Goal: Information Seeking & Learning: Find specific page/section

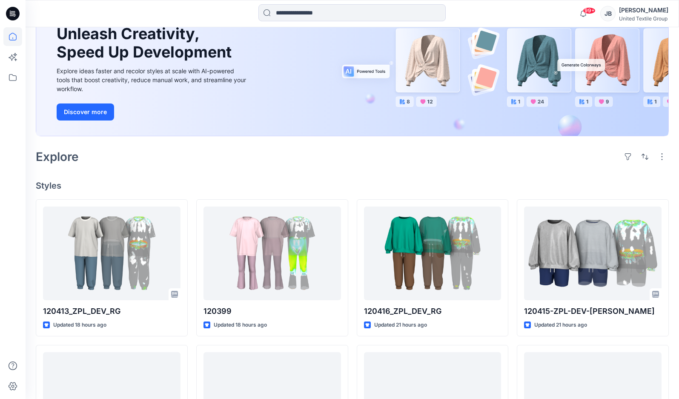
scroll to position [85, 0]
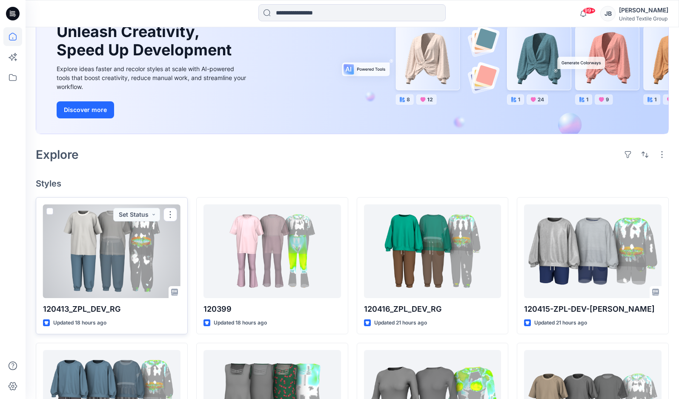
click at [108, 263] on div at bounding box center [111, 251] width 137 height 94
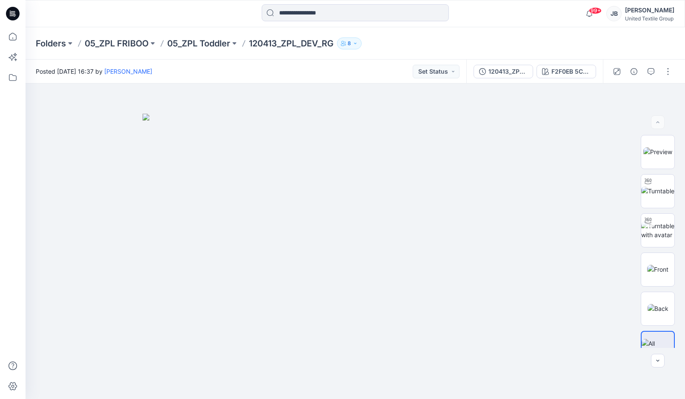
click at [15, 13] on icon at bounding box center [13, 14] width 14 height 14
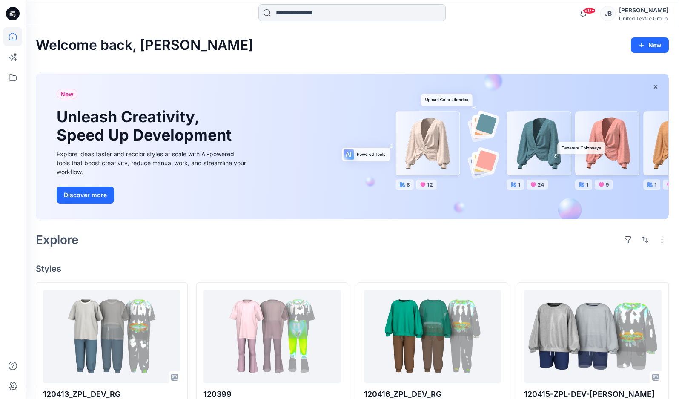
click at [291, 16] on input at bounding box center [351, 12] width 187 height 17
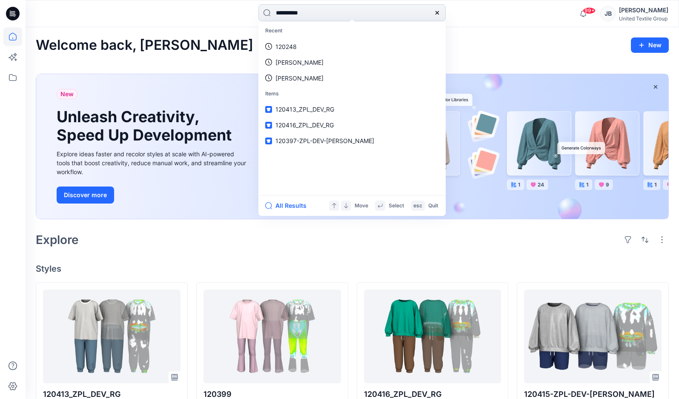
type input "**********"
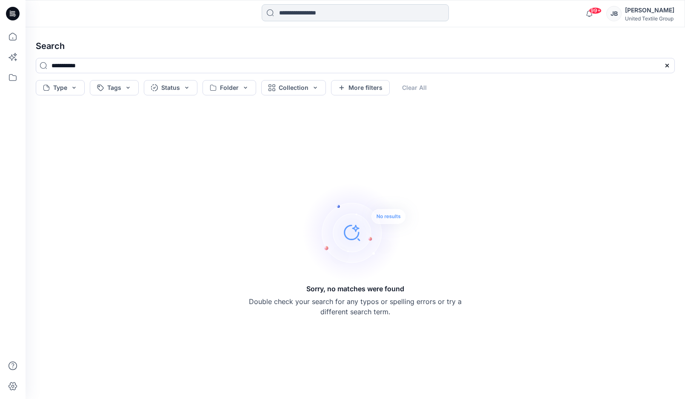
click at [297, 13] on input at bounding box center [355, 12] width 187 height 17
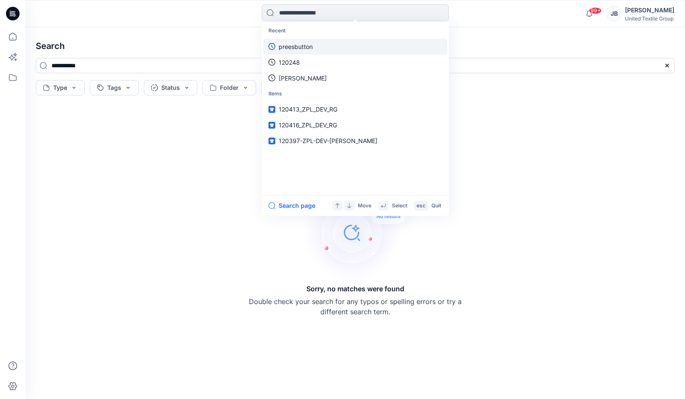
click at [294, 46] on p "preesbutton" at bounding box center [296, 46] width 34 height 9
click at [296, 14] on input at bounding box center [355, 12] width 187 height 17
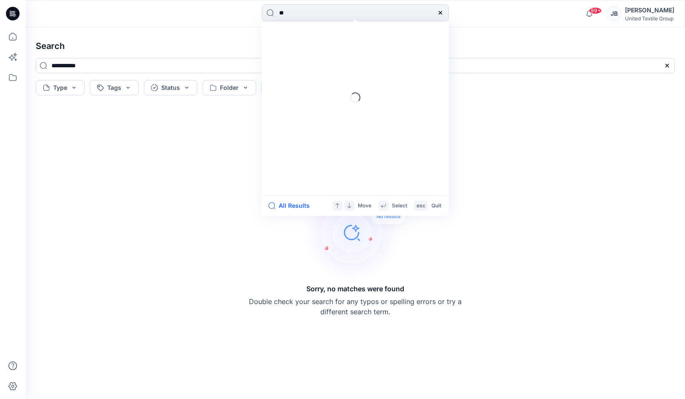
type input "*"
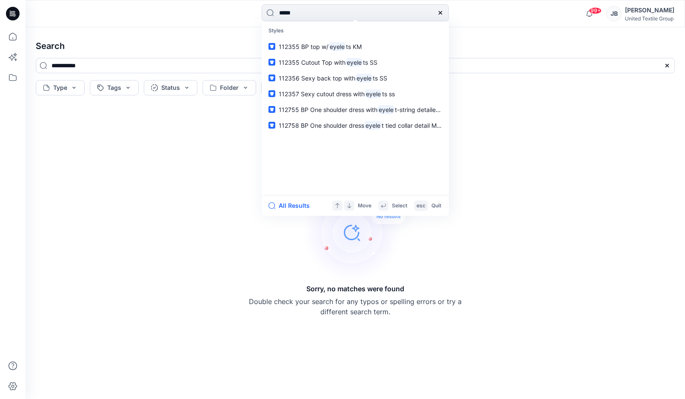
type input "******"
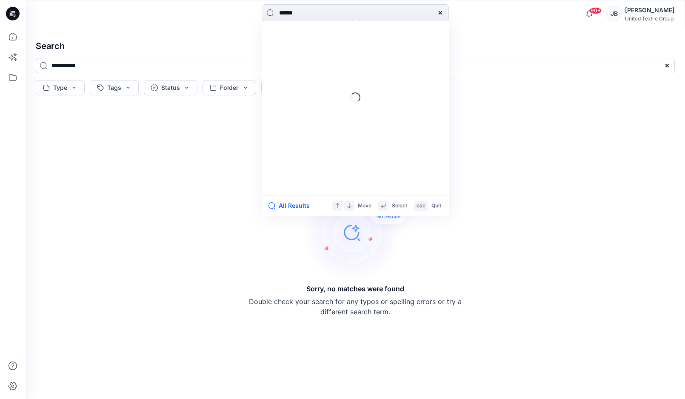
type input "******"
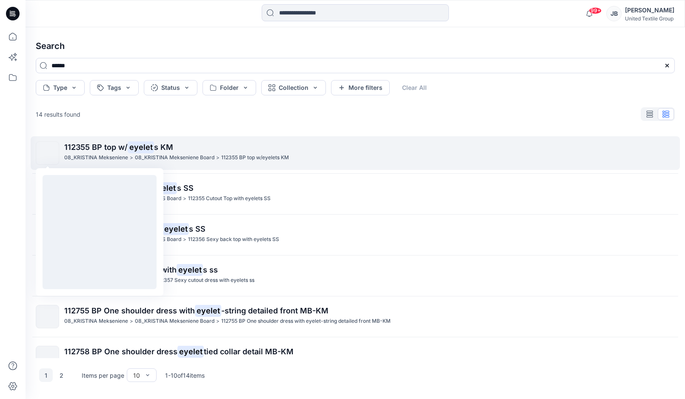
click at [48, 153] on img at bounding box center [48, 153] width 0 height 0
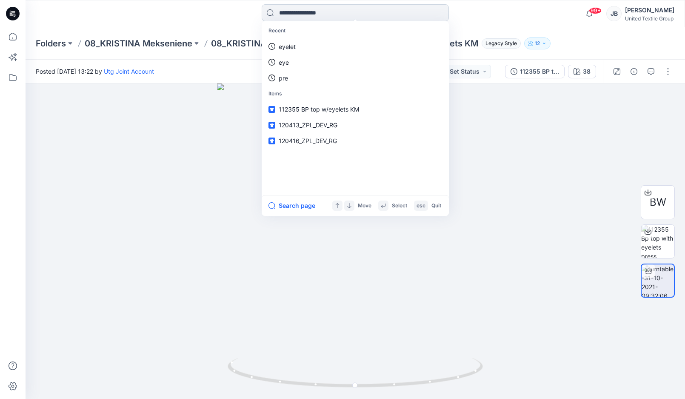
click at [285, 11] on input at bounding box center [355, 12] width 187 height 17
click at [284, 48] on p "eyelet" at bounding box center [287, 46] width 17 height 9
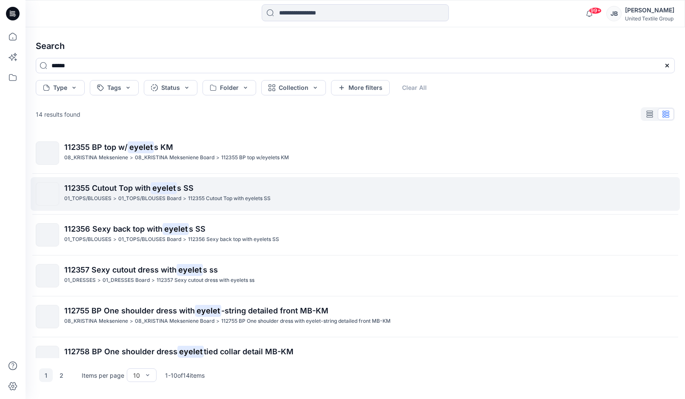
click at [91, 189] on span "112355 Cutout Top with" at bounding box center [107, 187] width 86 height 9
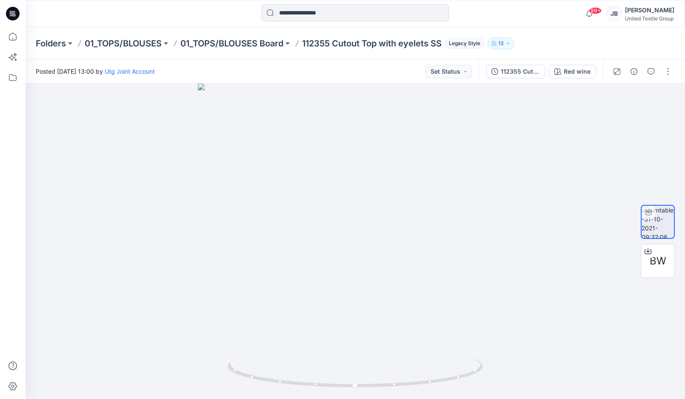
click at [306, 17] on input at bounding box center [355, 12] width 187 height 17
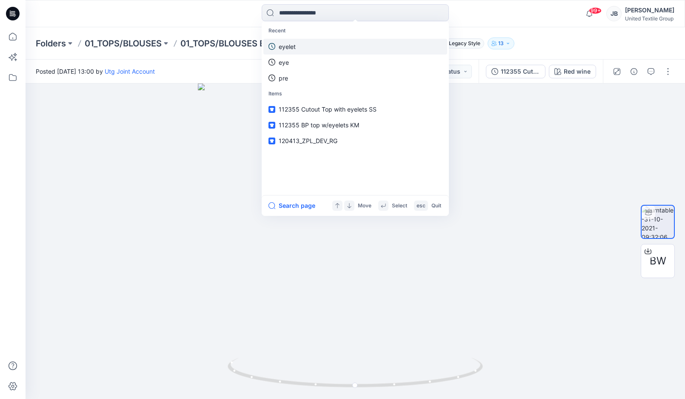
click at [300, 46] on link "eyelet" at bounding box center [355, 47] width 184 height 16
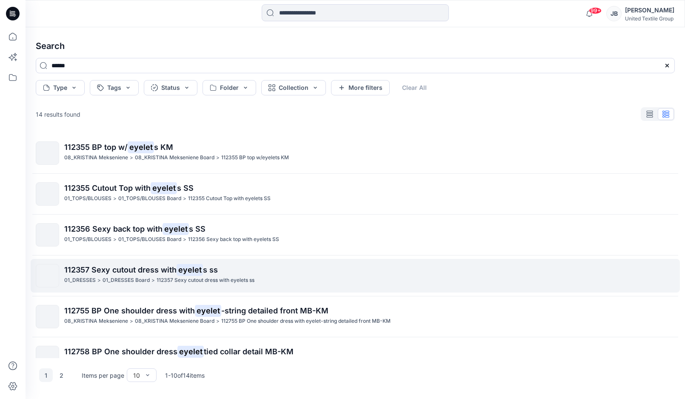
click at [117, 269] on span "112357 Sexy cutout dress with" at bounding box center [120, 269] width 112 height 9
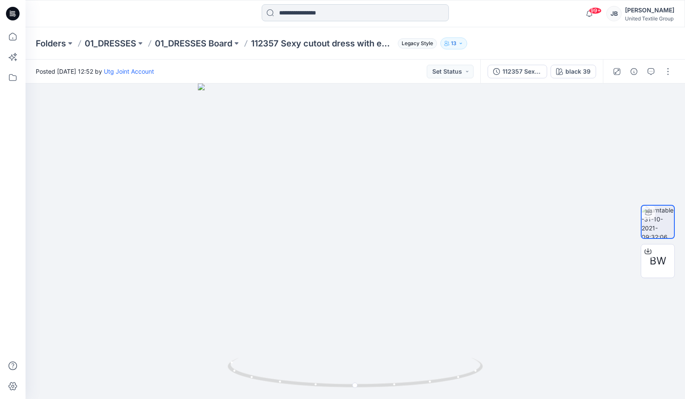
click at [296, 13] on input at bounding box center [355, 12] width 187 height 17
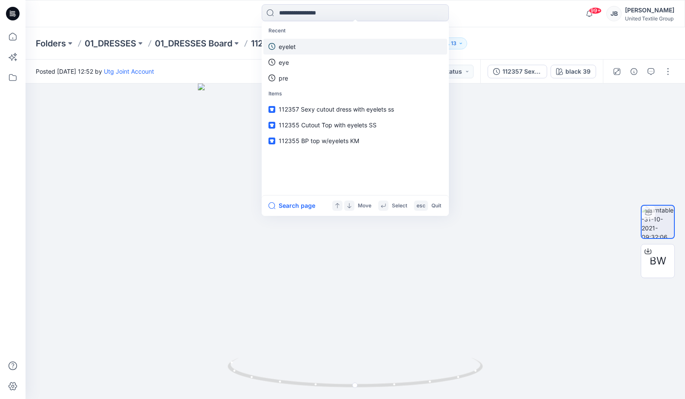
click at [287, 47] on p "eyelet" at bounding box center [287, 46] width 17 height 9
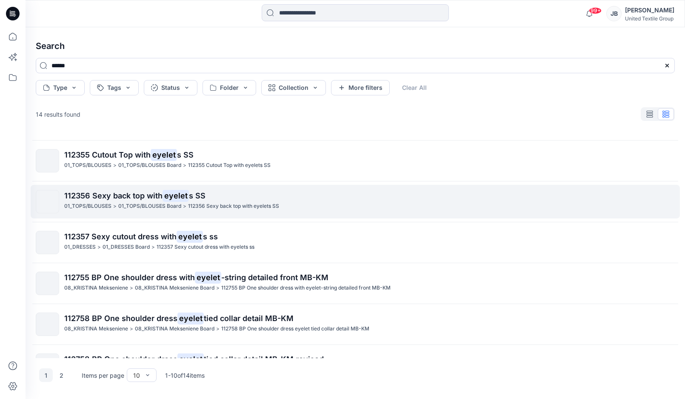
scroll to position [85, 0]
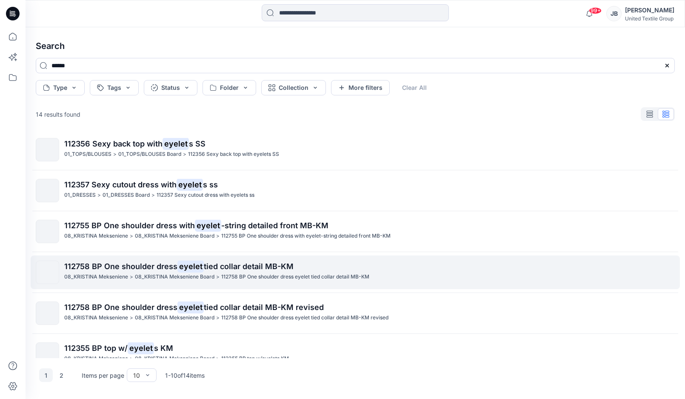
click at [123, 266] on span "112758 BP One shoulder dress" at bounding box center [120, 266] width 113 height 9
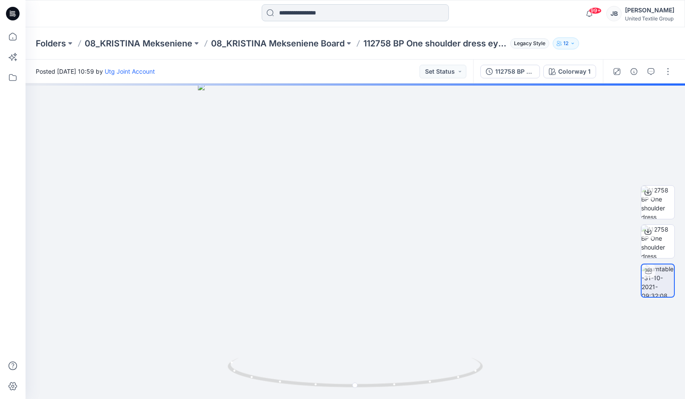
click at [304, 14] on input at bounding box center [355, 12] width 187 height 17
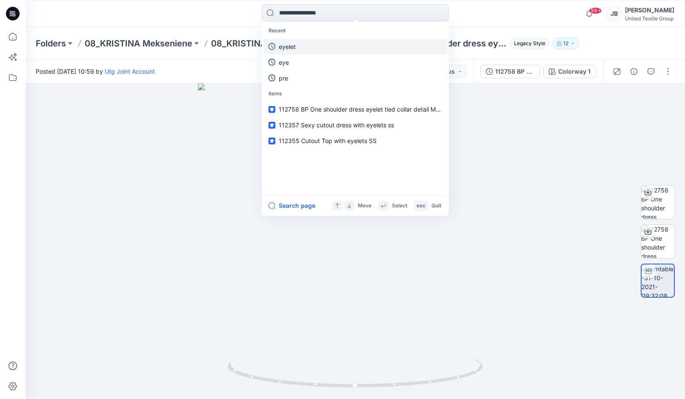
click at [286, 46] on p "eyelet" at bounding box center [287, 46] width 17 height 9
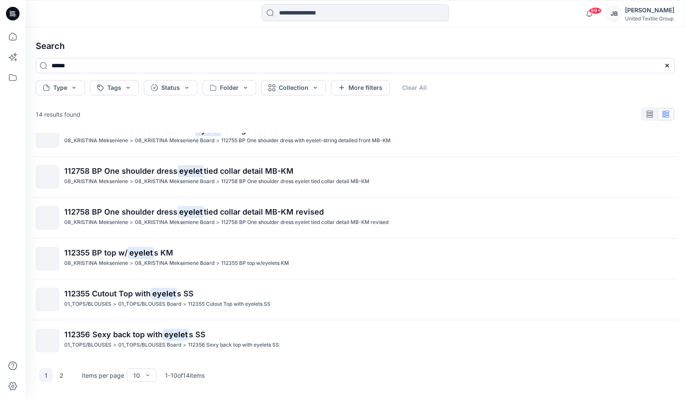
scroll to position [183, 0]
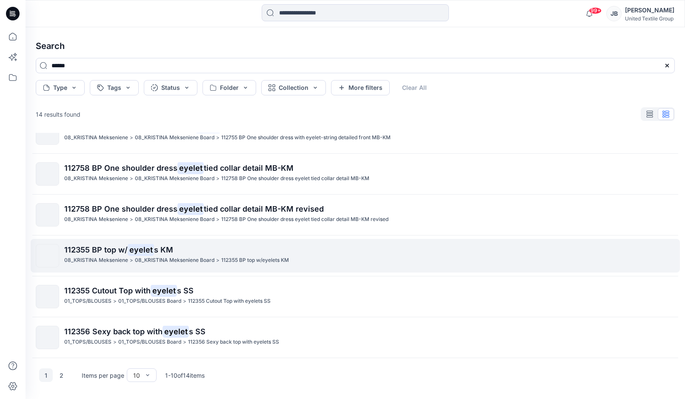
click at [103, 248] on span "112355 BP top w/" at bounding box center [95, 249] width 63 height 9
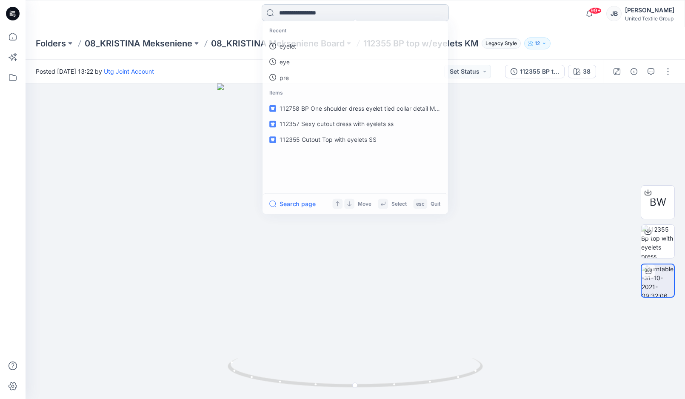
click at [306, 10] on input at bounding box center [355, 12] width 187 height 17
click at [301, 50] on link "eyelet" at bounding box center [355, 47] width 184 height 16
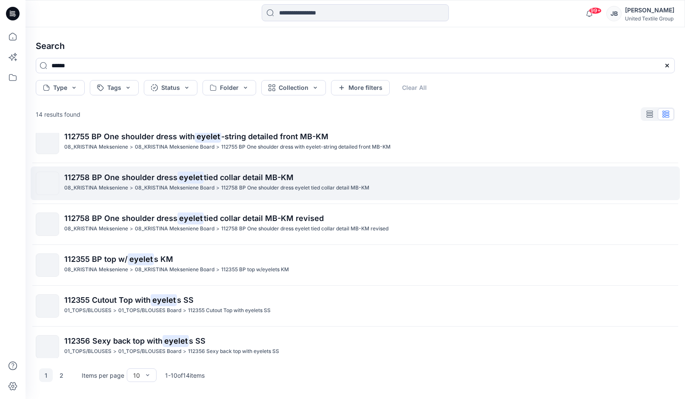
scroll to position [183, 0]
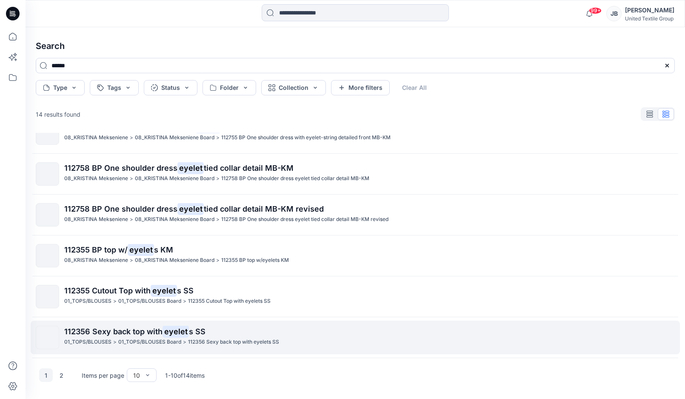
click at [94, 330] on span "112356 Sexy back top with" at bounding box center [113, 331] width 98 height 9
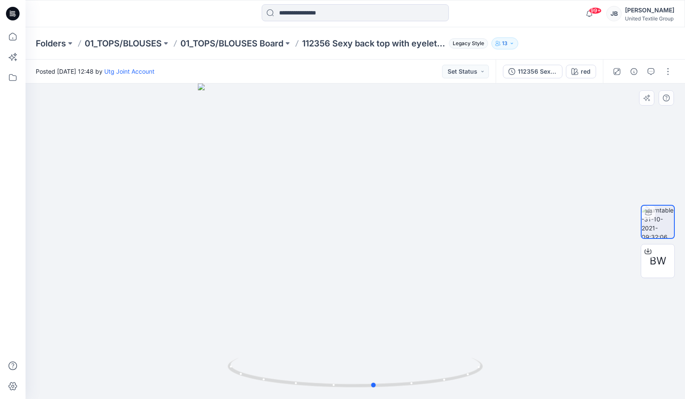
drag, startPoint x: 355, startPoint y: 391, endPoint x: 352, endPoint y: 114, distance: 276.6
click at [374, 376] on icon at bounding box center [356, 373] width 257 height 32
click at [288, 14] on input at bounding box center [355, 12] width 187 height 17
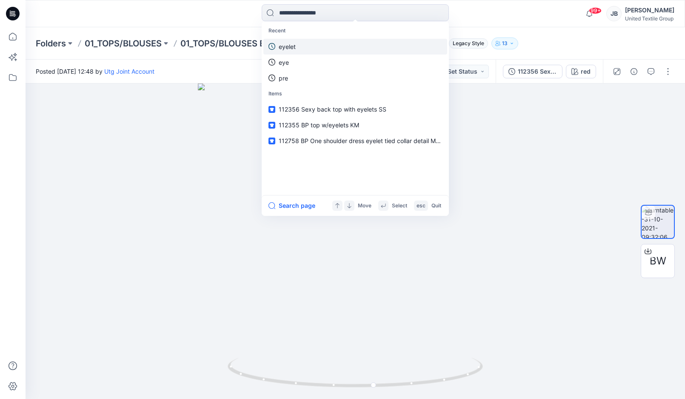
click at [288, 44] on p "eyelet" at bounding box center [287, 46] width 17 height 9
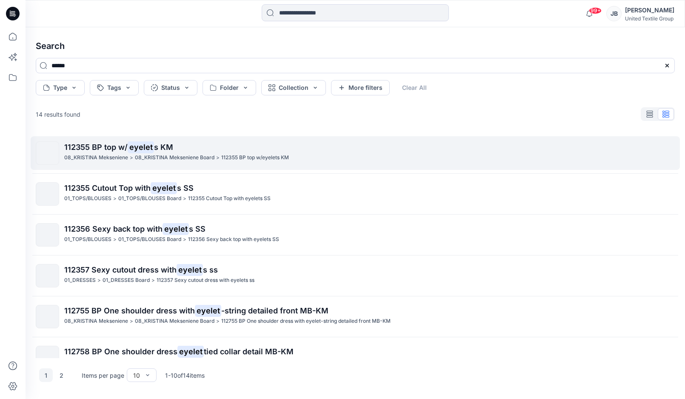
click at [95, 148] on span "112355 BP top w/" at bounding box center [95, 147] width 63 height 9
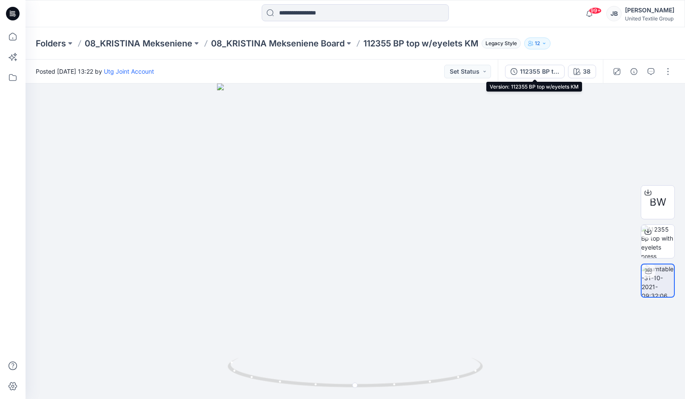
click at [534, 72] on div "112355 BP top w/eyelets KM" at bounding box center [539, 71] width 39 height 9
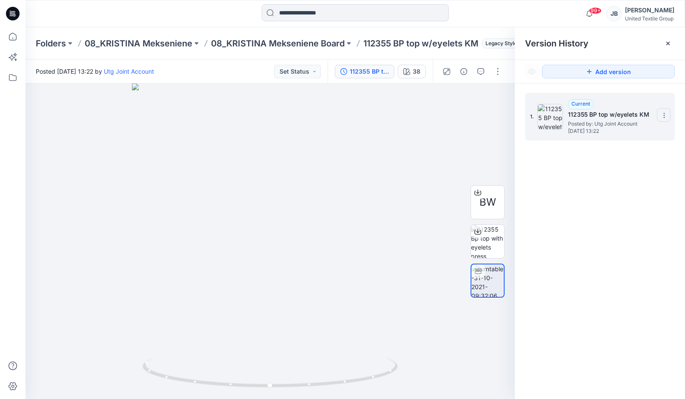
click at [666, 114] on icon at bounding box center [664, 115] width 7 height 7
click at [483, 190] on div at bounding box center [478, 193] width 14 height 14
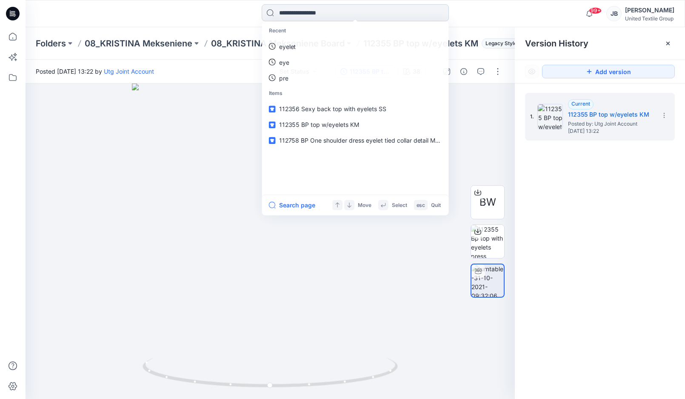
click at [326, 12] on input at bounding box center [355, 12] width 187 height 17
click at [286, 66] on p "eye" at bounding box center [284, 62] width 10 height 9
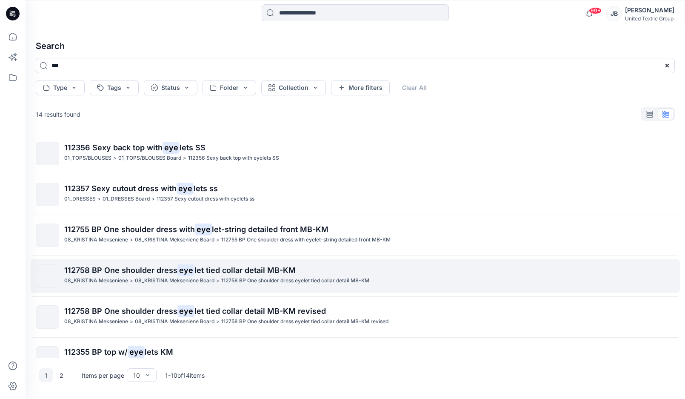
scroll to position [183, 0]
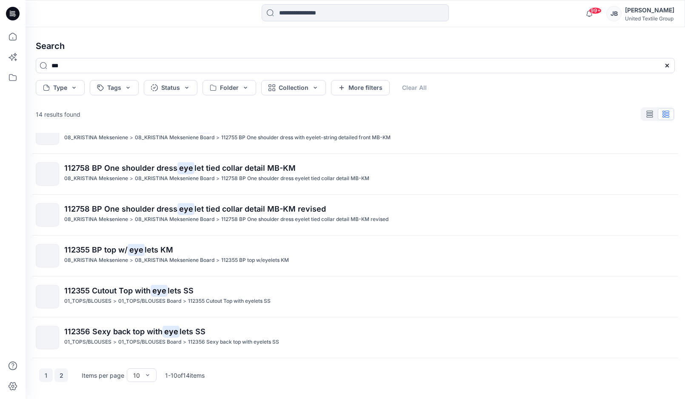
click at [61, 377] on button "2" at bounding box center [61, 375] width 14 height 14
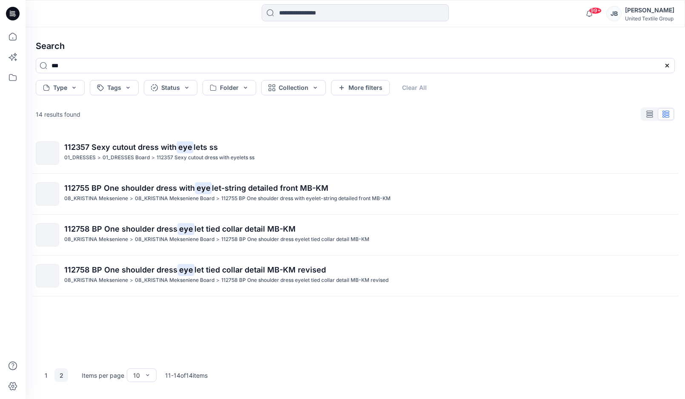
scroll to position [0, 0]
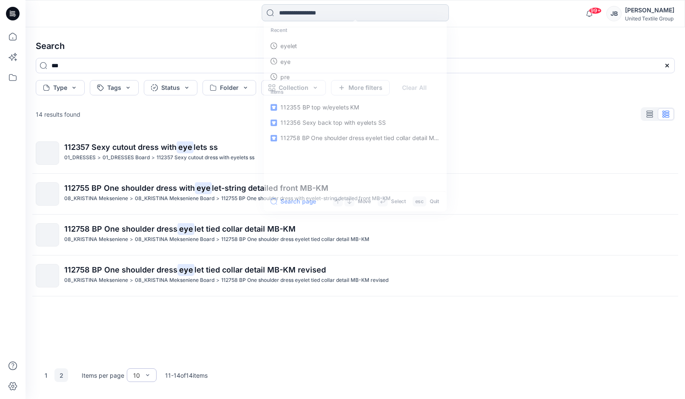
click at [305, 13] on input at bounding box center [355, 12] width 187 height 17
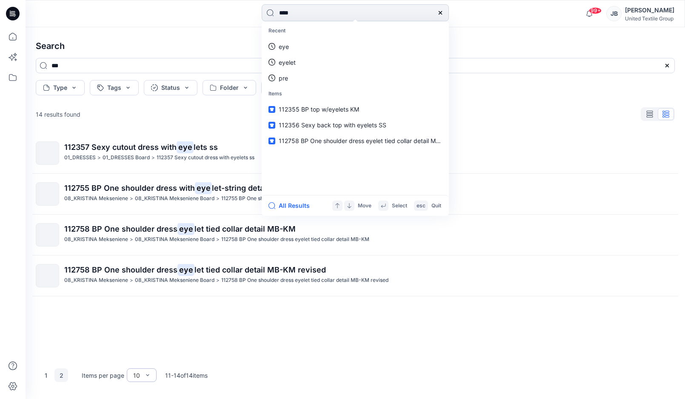
type input "*****"
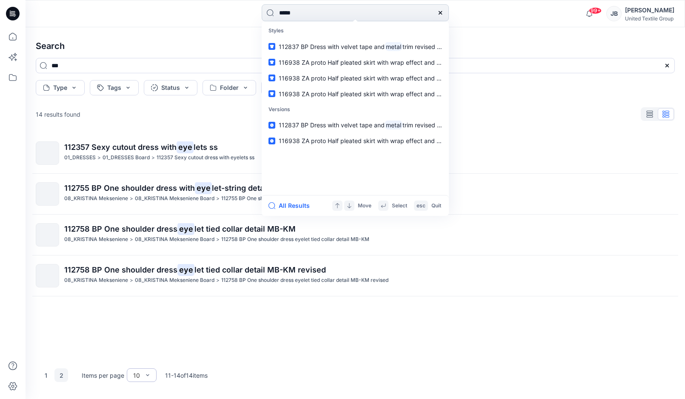
type input "*****"
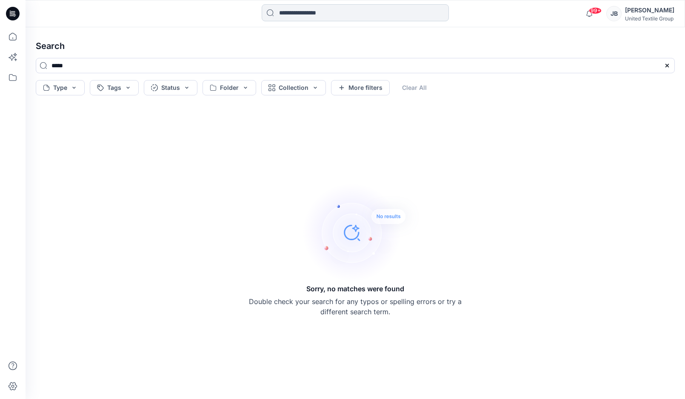
click at [310, 13] on input at bounding box center [355, 12] width 187 height 17
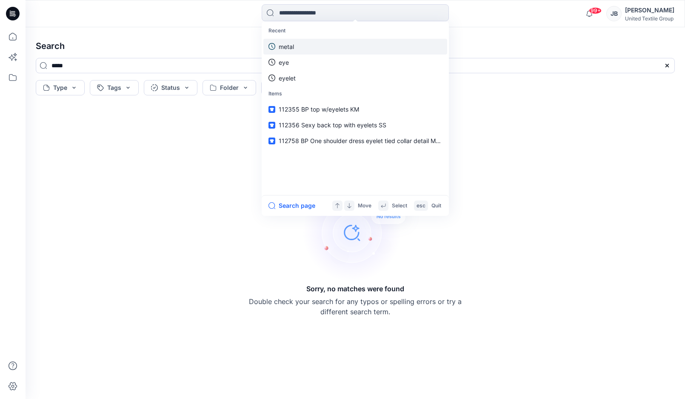
click at [307, 45] on link "metal" at bounding box center [355, 47] width 184 height 16
click at [323, 10] on input at bounding box center [355, 12] width 187 height 17
type input "****"
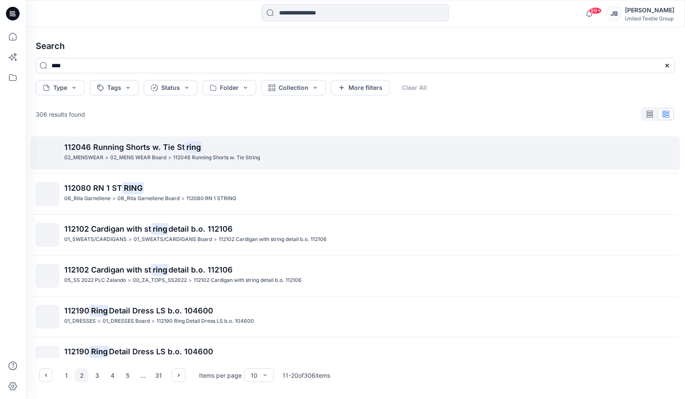
click at [90, 147] on span "112046 Running Shorts w. Tie St" at bounding box center [124, 147] width 120 height 9
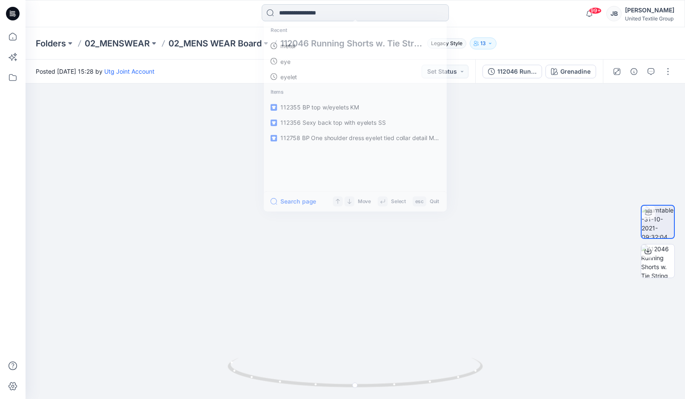
click at [312, 14] on input at bounding box center [355, 12] width 187 height 17
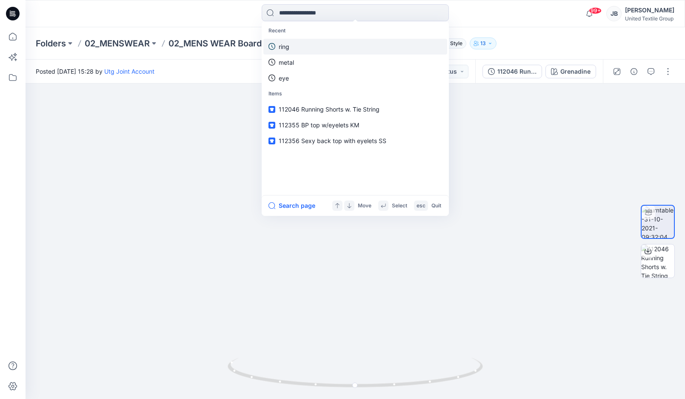
click at [297, 47] on link "ring" at bounding box center [355, 47] width 184 height 16
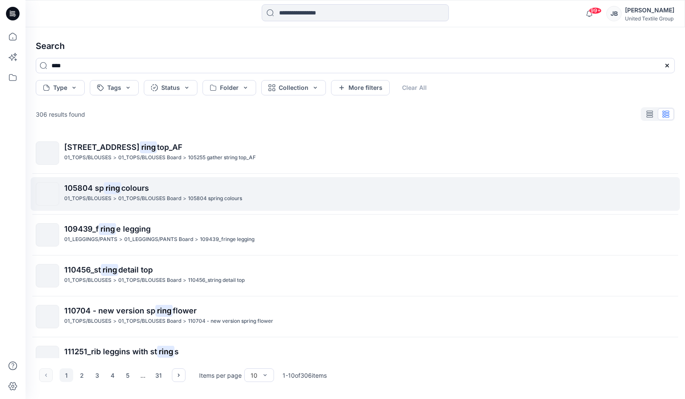
click at [103, 190] on span "105804 sp" at bounding box center [84, 187] width 40 height 9
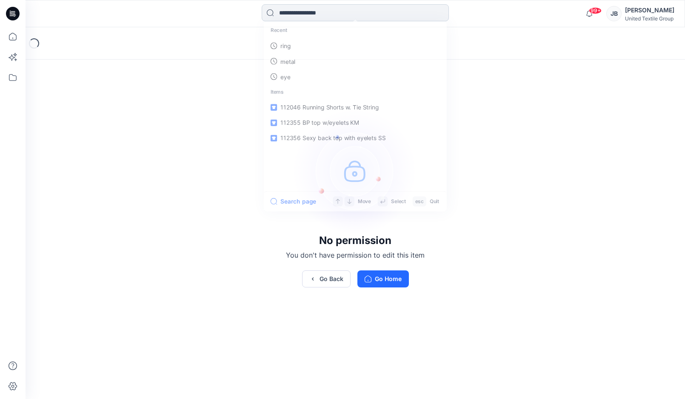
click at [279, 12] on input at bounding box center [355, 12] width 187 height 17
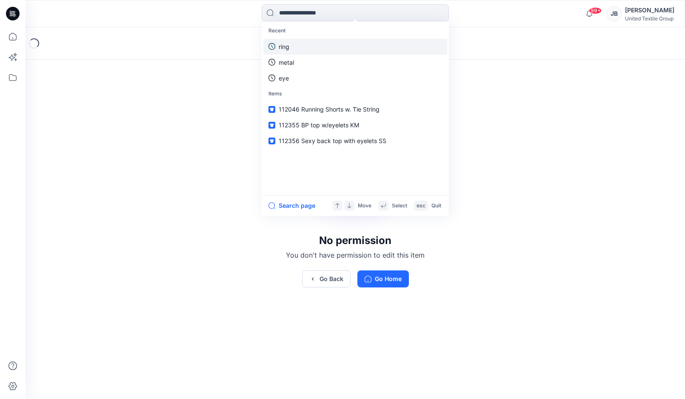
click at [282, 43] on p "ring" at bounding box center [284, 46] width 11 height 9
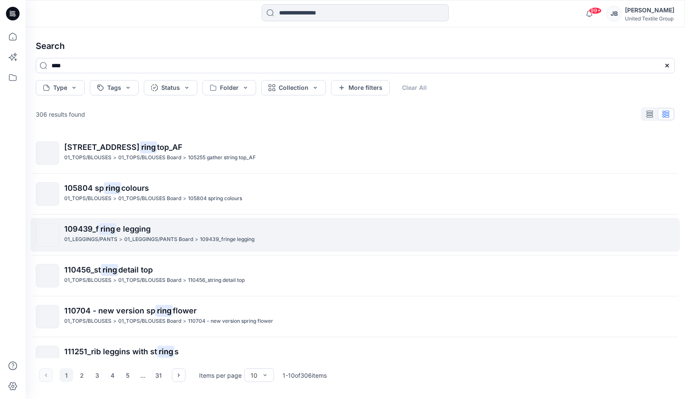
click at [109, 231] on mark "ring" at bounding box center [107, 229] width 17 height 12
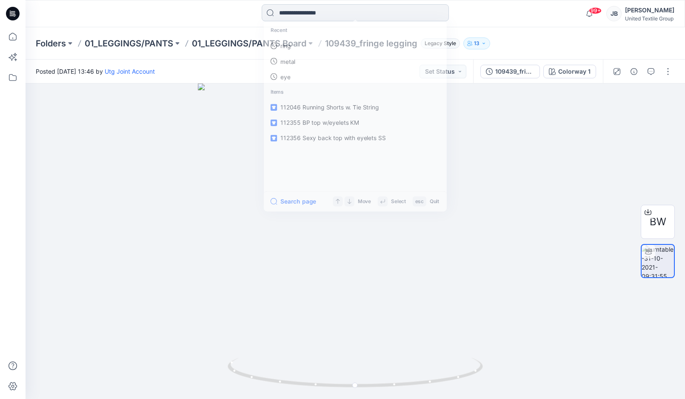
click at [308, 14] on input at bounding box center [355, 12] width 187 height 17
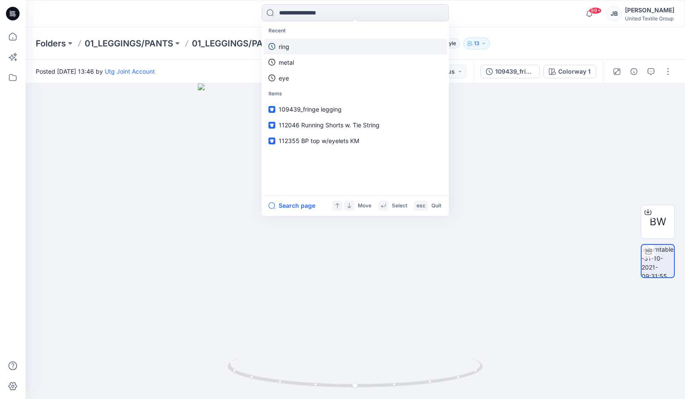
click at [292, 47] on link "ring" at bounding box center [355, 47] width 184 height 16
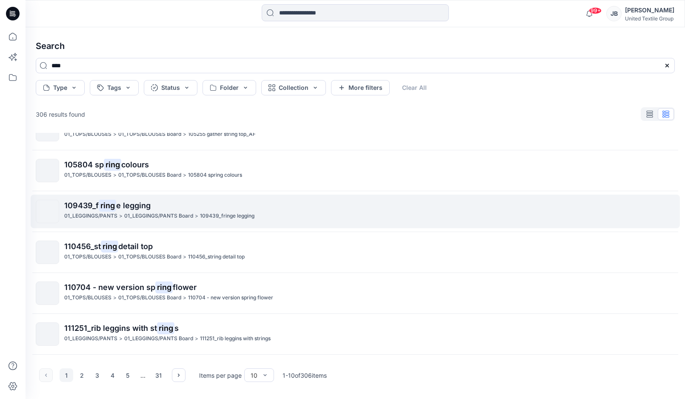
scroll to position [43, 0]
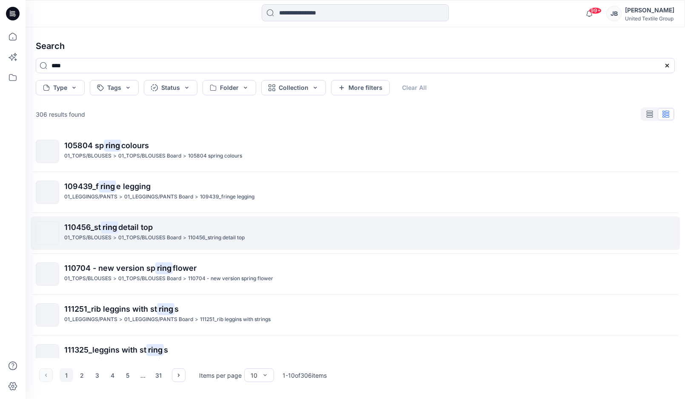
click at [115, 228] on mark "ring" at bounding box center [109, 227] width 17 height 12
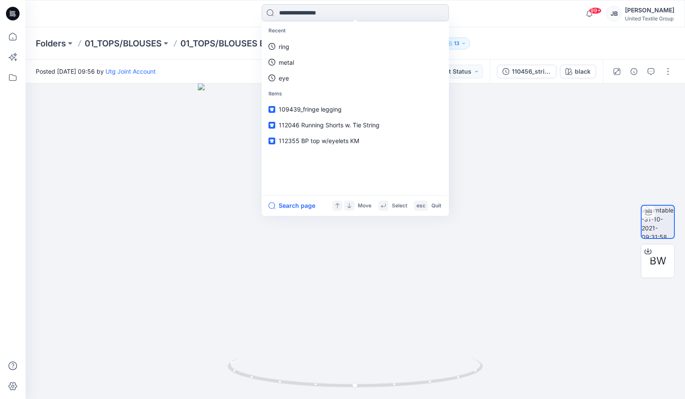
click at [298, 11] on input at bounding box center [355, 12] width 187 height 17
click at [294, 48] on link "ring" at bounding box center [355, 47] width 184 height 16
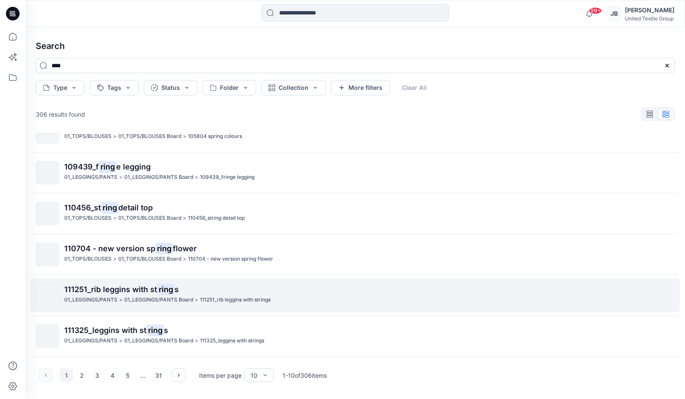
scroll to position [85, 0]
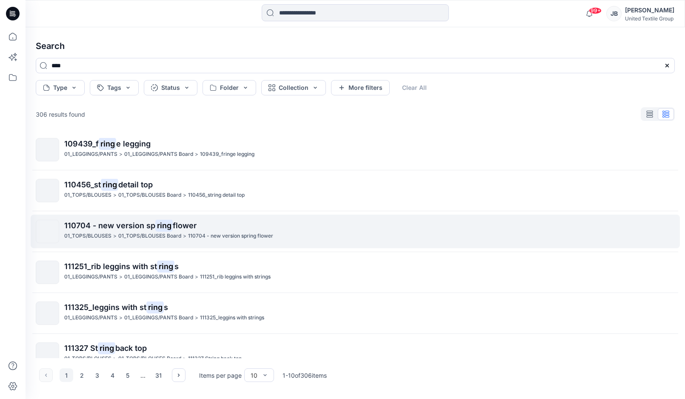
click at [133, 224] on span "110704 - new version sp" at bounding box center [109, 225] width 91 height 9
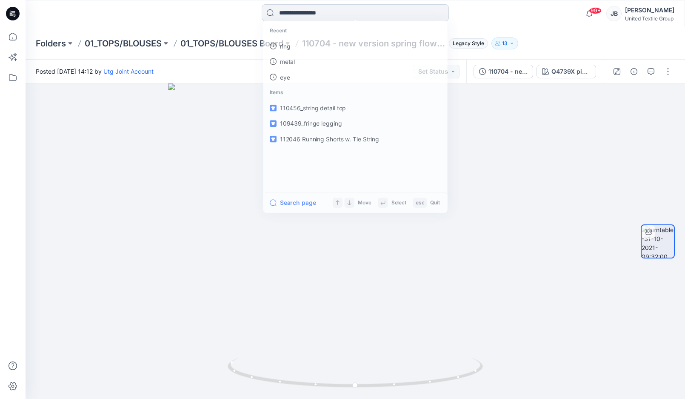
click at [318, 12] on input at bounding box center [355, 12] width 187 height 17
click at [289, 47] on p "ring" at bounding box center [284, 46] width 11 height 9
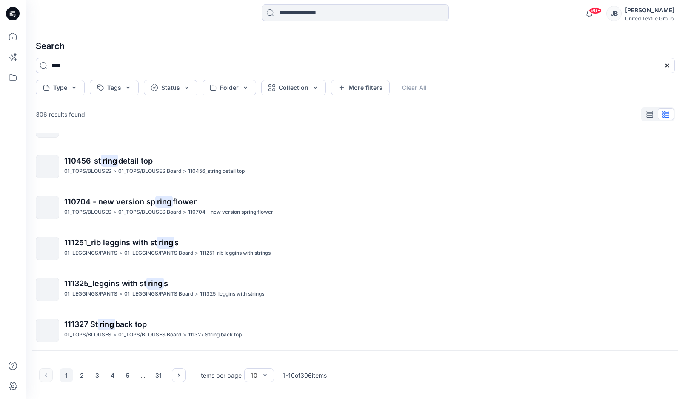
scroll to position [128, 0]
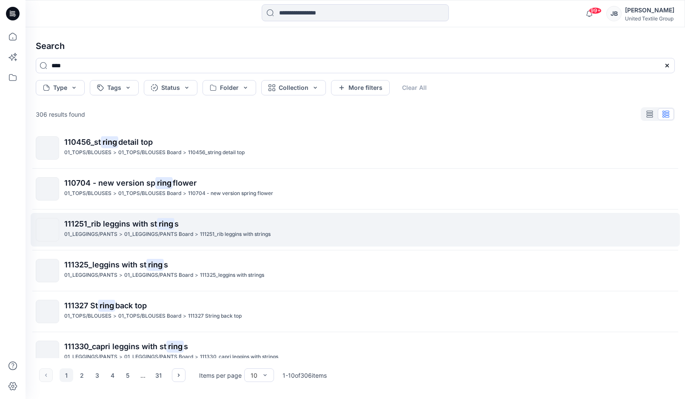
click at [148, 224] on span "111251_rib leggins with st" at bounding box center [110, 223] width 93 height 9
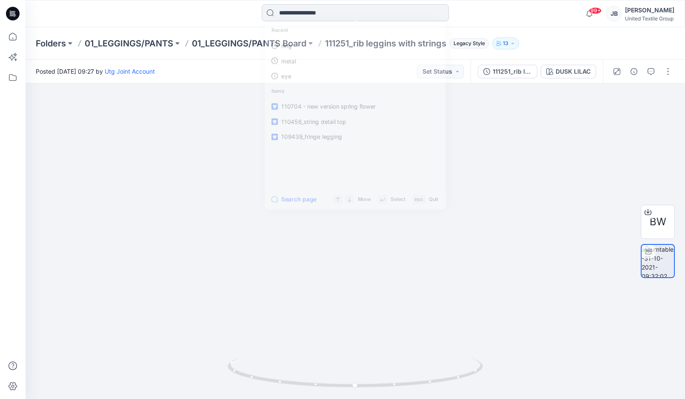
click at [322, 12] on input at bounding box center [355, 12] width 187 height 17
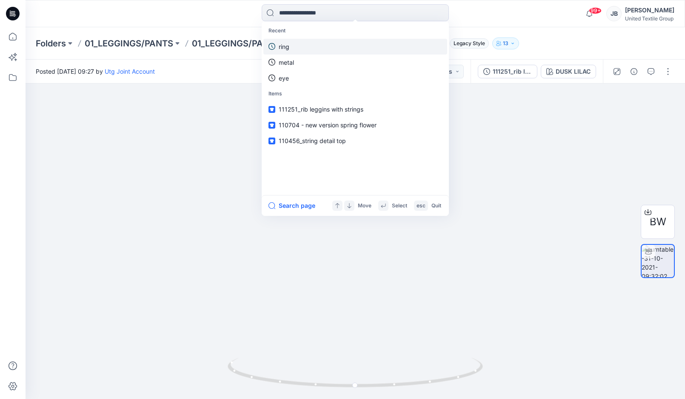
click at [303, 51] on link "ring" at bounding box center [355, 47] width 184 height 16
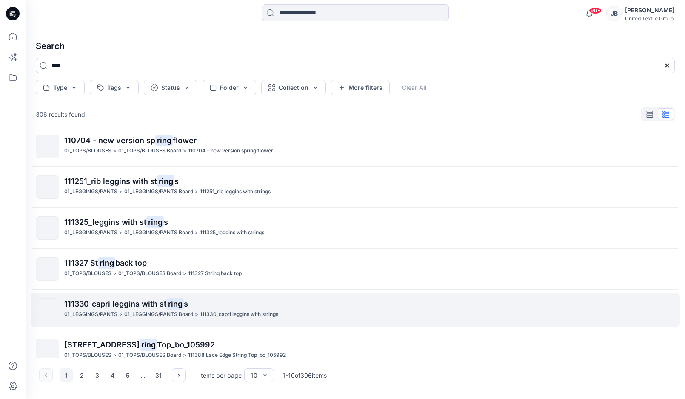
scroll to position [183, 0]
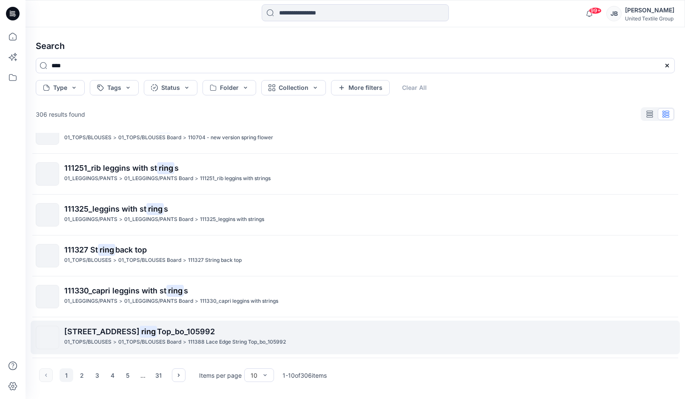
click at [121, 331] on span "111388 Lace Edge St" at bounding box center [101, 331] width 75 height 9
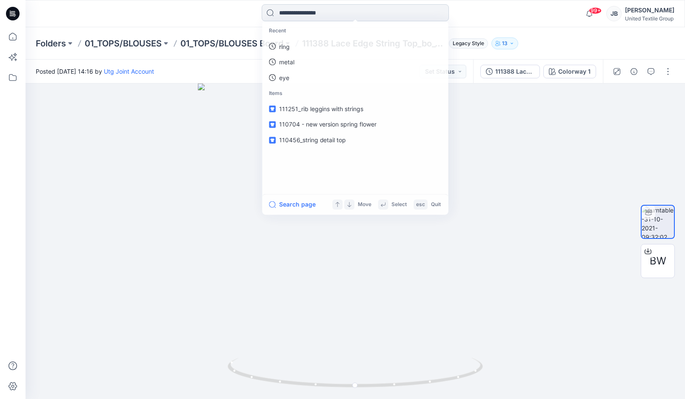
click at [305, 14] on input at bounding box center [355, 12] width 187 height 17
click at [291, 50] on link "ring" at bounding box center [355, 47] width 184 height 16
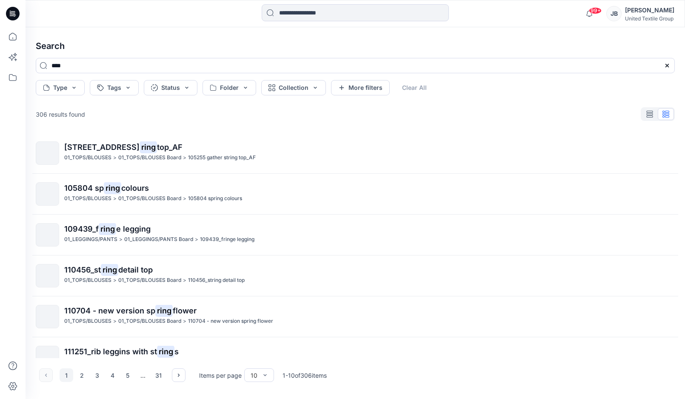
scroll to position [183, 0]
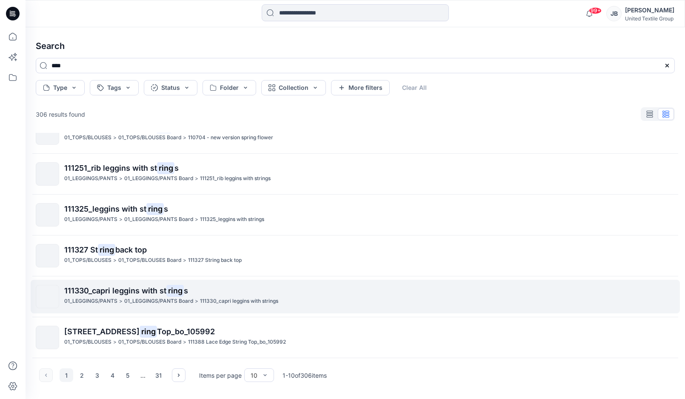
click at [111, 291] on span "111330_capri leggins with st" at bounding box center [115, 290] width 102 height 9
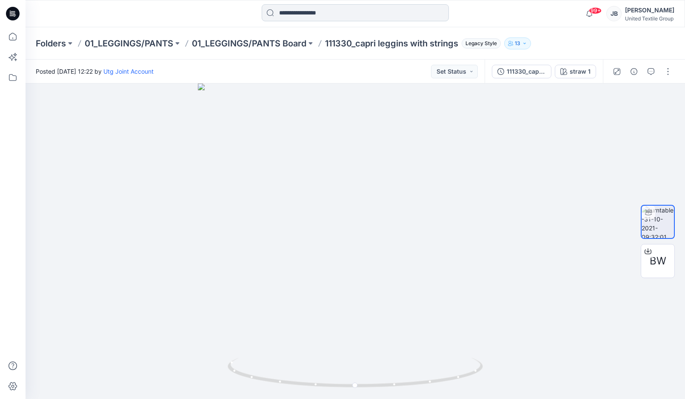
click at [314, 12] on input at bounding box center [355, 12] width 187 height 17
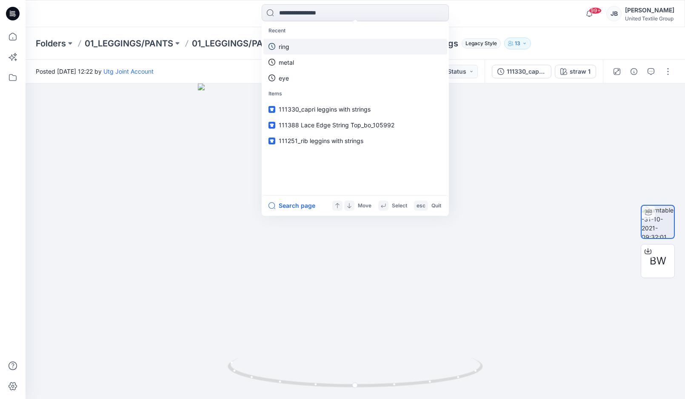
click at [301, 47] on link "ring" at bounding box center [355, 47] width 184 height 16
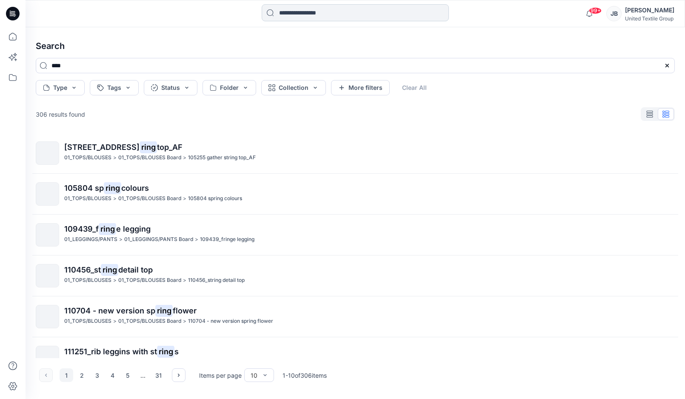
click at [302, 11] on input at bounding box center [355, 12] width 187 height 17
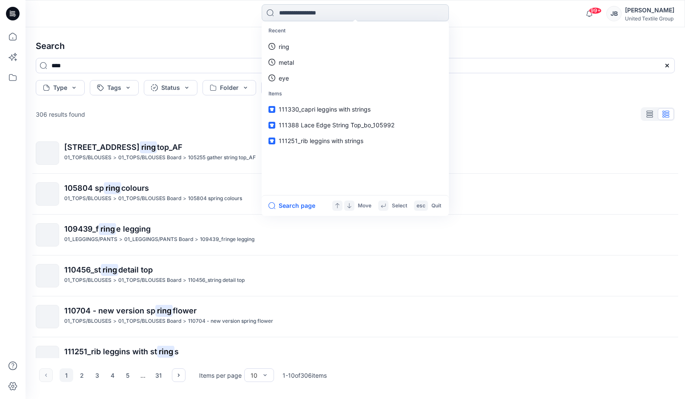
click at [310, 13] on input at bounding box center [355, 12] width 187 height 17
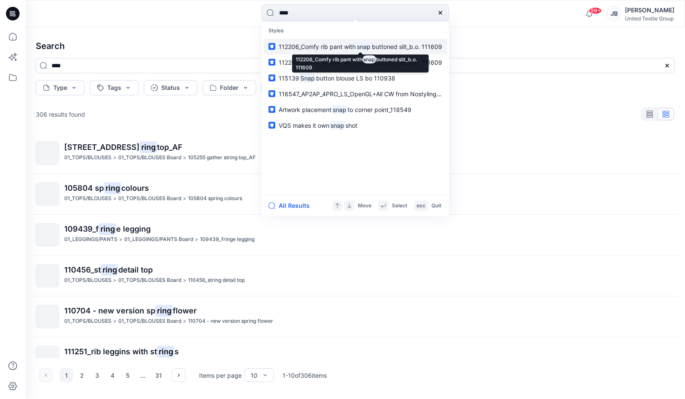
type input "****"
click at [307, 46] on span "112206_Comfy rib pant with" at bounding box center [317, 46] width 77 height 7
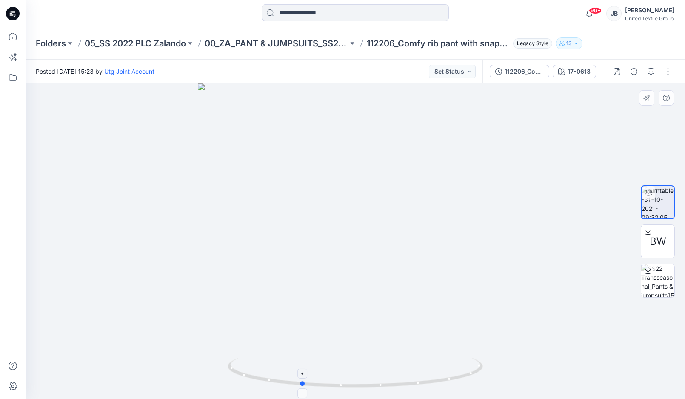
drag, startPoint x: 357, startPoint y: 386, endPoint x: 302, endPoint y: 379, distance: 54.9
click at [302, 379] on icon at bounding box center [356, 373] width 257 height 32
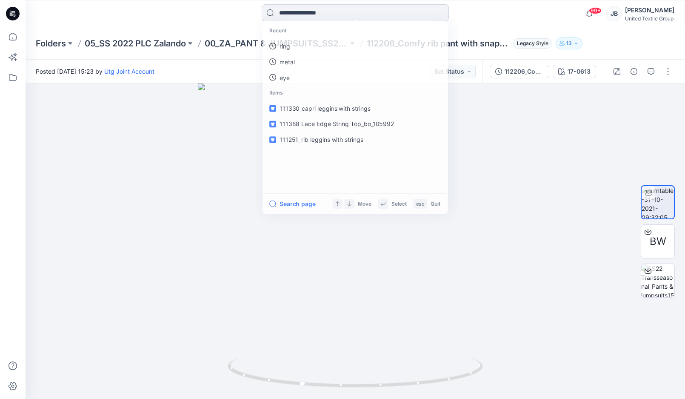
click at [300, 12] on input at bounding box center [355, 12] width 187 height 17
click at [294, 45] on link "snap" at bounding box center [355, 47] width 184 height 16
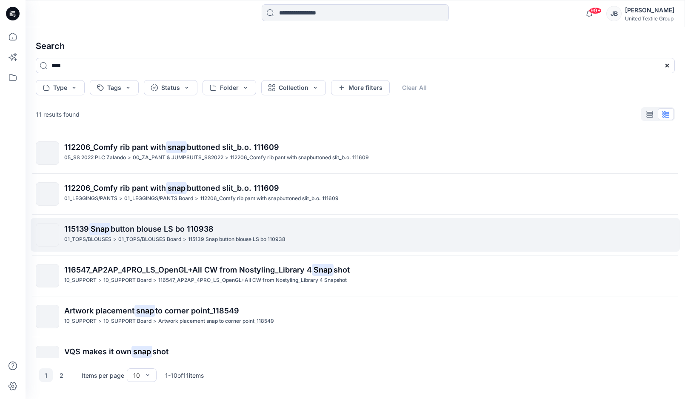
click at [143, 230] on span "button blouse LS bo 110938" at bounding box center [162, 228] width 103 height 9
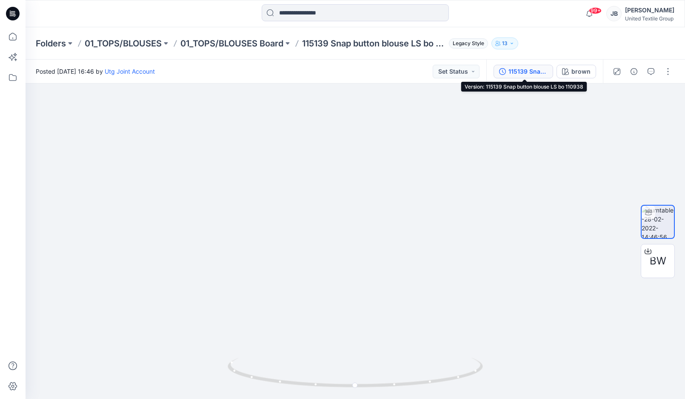
click at [513, 71] on div "115139 Snap button blouse LS bo 110938" at bounding box center [528, 71] width 39 height 9
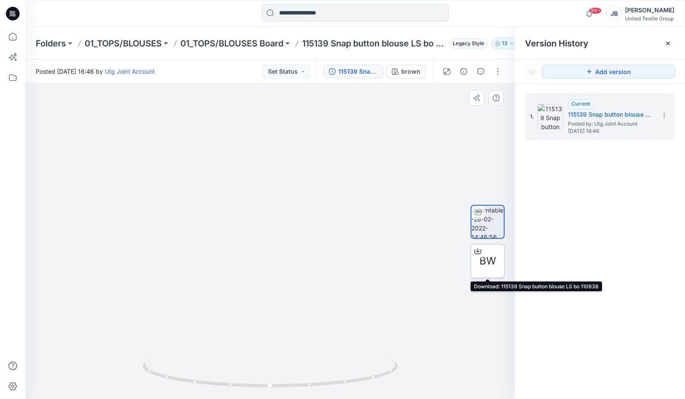
click at [476, 251] on icon at bounding box center [477, 251] width 7 height 7
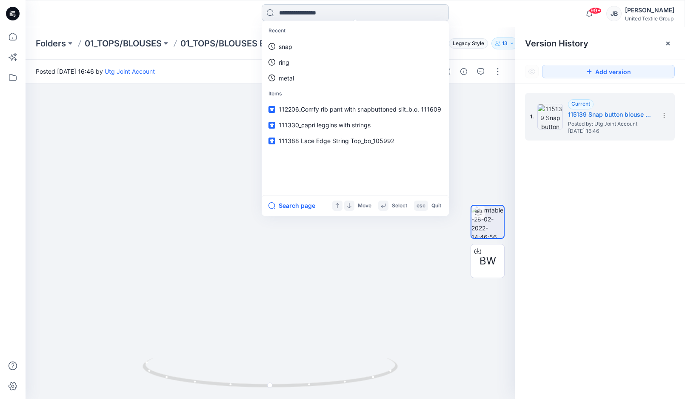
click at [374, 17] on input at bounding box center [355, 12] width 187 height 17
click at [314, 46] on link "snap" at bounding box center [355, 47] width 184 height 16
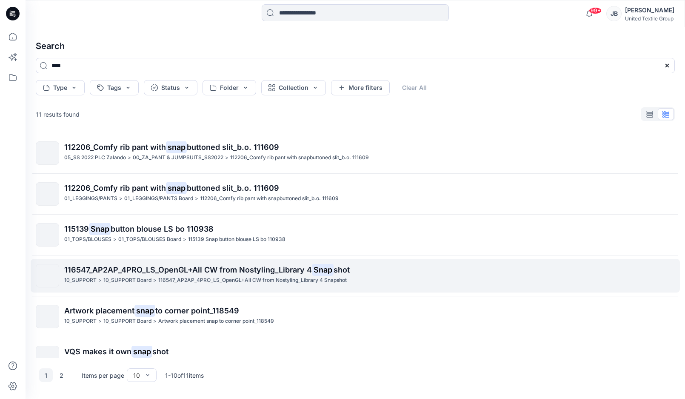
click at [185, 270] on span "116547_AP2AP_4PRO_LS_OpenGL+All CW from Nostyling_Library 4" at bounding box center [188, 269] width 248 height 9
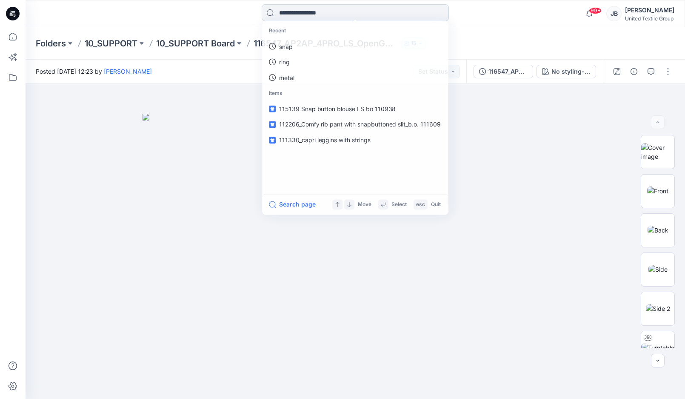
click at [298, 12] on input at bounding box center [355, 12] width 187 height 17
click at [289, 49] on p "snap" at bounding box center [286, 46] width 14 height 9
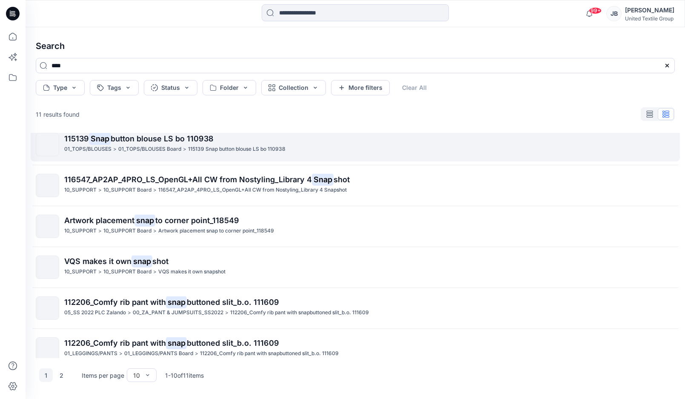
scroll to position [128, 0]
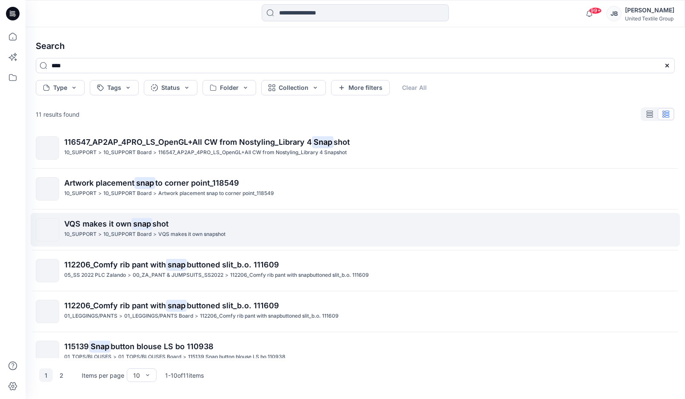
click at [131, 225] on span "VQS makes it own" at bounding box center [97, 223] width 67 height 9
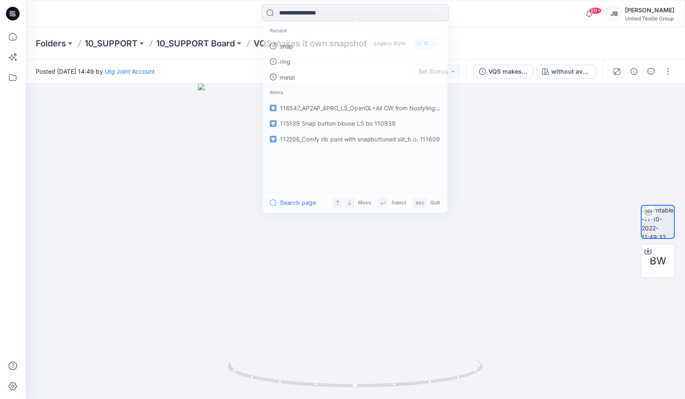
click at [294, 13] on input at bounding box center [355, 12] width 187 height 17
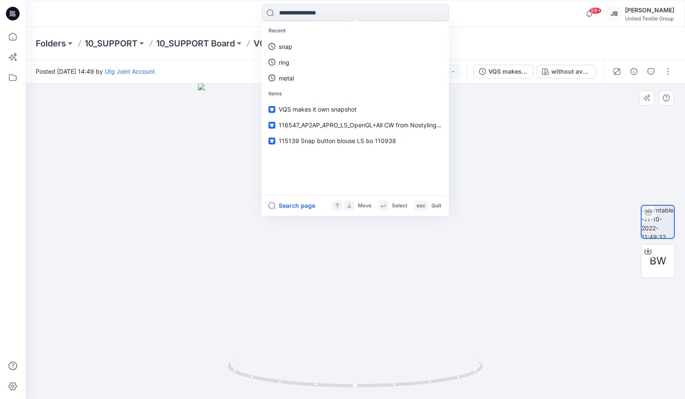
click at [489, 143] on div at bounding box center [356, 240] width 660 height 315
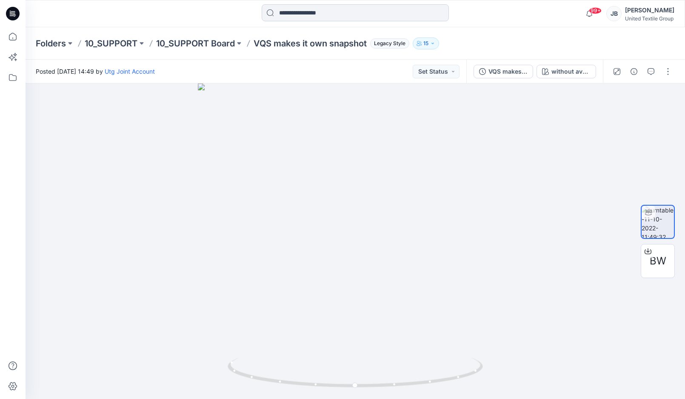
click at [300, 14] on input at bounding box center [355, 12] width 187 height 17
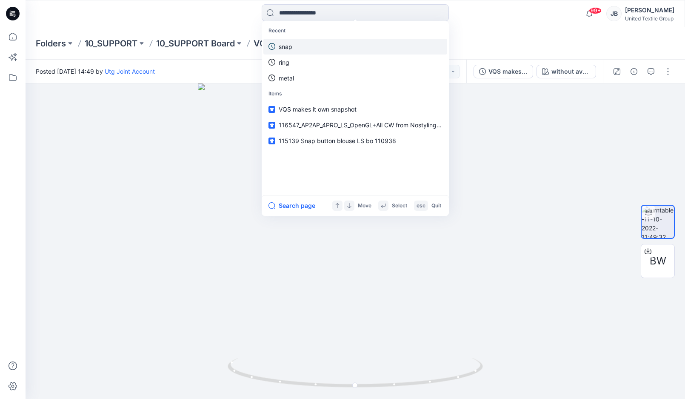
click at [290, 48] on p "snap" at bounding box center [286, 46] width 14 height 9
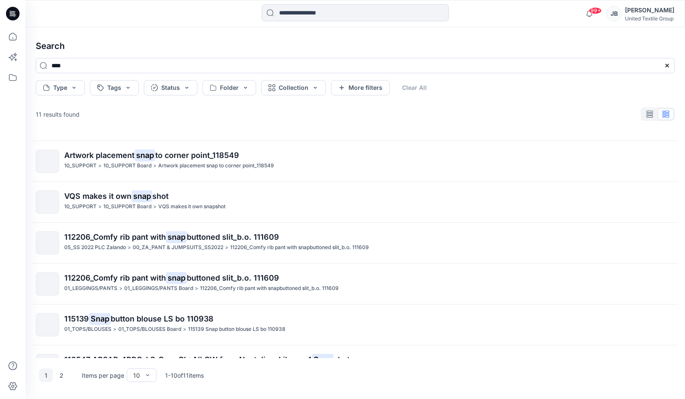
scroll to position [183, 0]
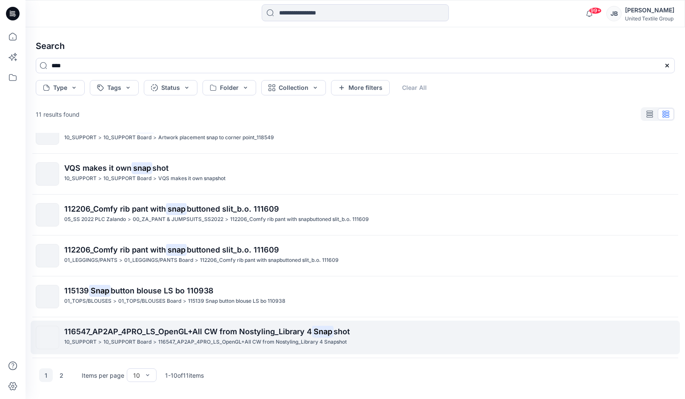
click at [117, 329] on span "116547_AP2AP_4PRO_LS_OpenGL+All CW from Nostyling_Library 4" at bounding box center [188, 331] width 248 height 9
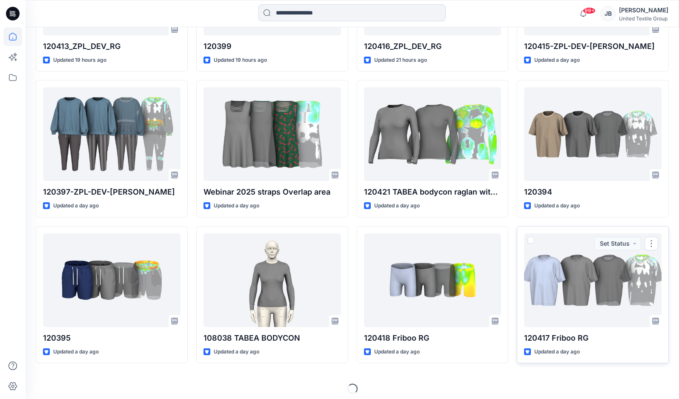
scroll to position [353, 0]
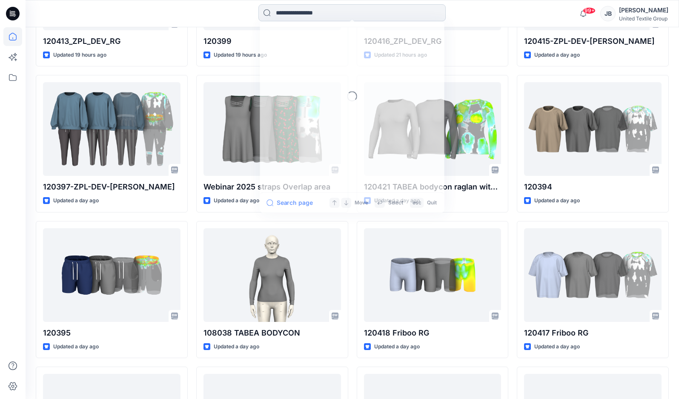
click at [326, 11] on input at bounding box center [351, 12] width 187 height 17
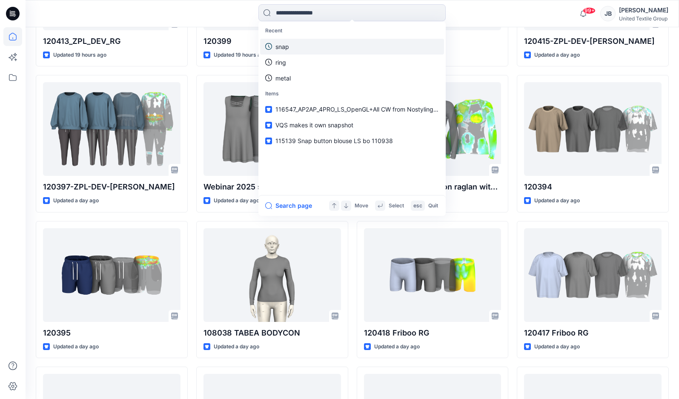
click at [290, 47] on link "snap" at bounding box center [352, 47] width 184 height 16
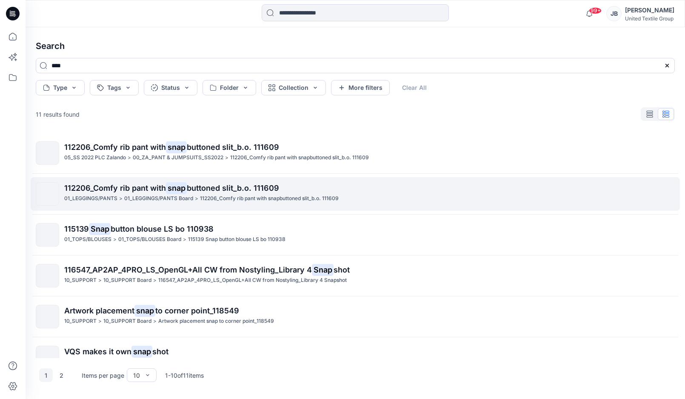
click at [118, 190] on span "112206_Comfy rib pant with" at bounding box center [115, 187] width 102 height 9
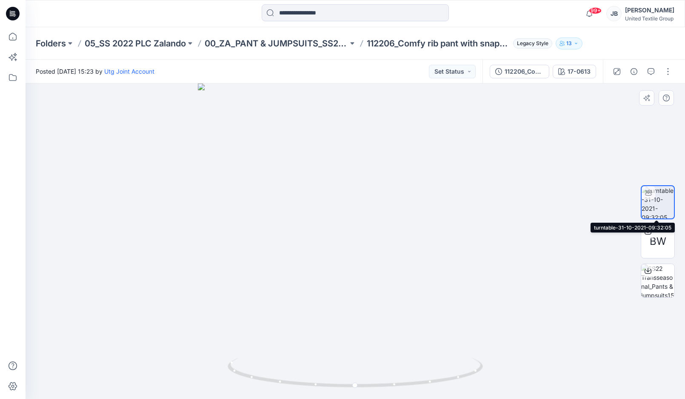
click at [654, 194] on div at bounding box center [649, 193] width 14 height 14
drag, startPoint x: 354, startPoint y: 389, endPoint x: 309, endPoint y: 385, distance: 44.8
click at [309, 385] on icon at bounding box center [356, 373] width 257 height 32
drag, startPoint x: 313, startPoint y: 387, endPoint x: 348, endPoint y: 374, distance: 37.2
click at [348, 374] on icon at bounding box center [356, 373] width 257 height 32
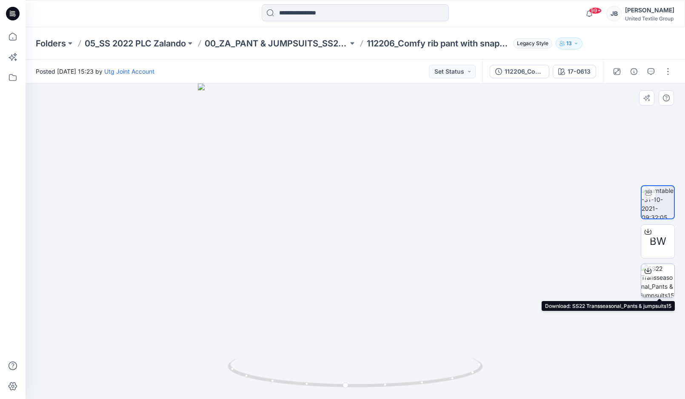
click at [657, 281] on img at bounding box center [657, 280] width 33 height 33
click at [614, 340] on div at bounding box center [356, 240] width 660 height 315
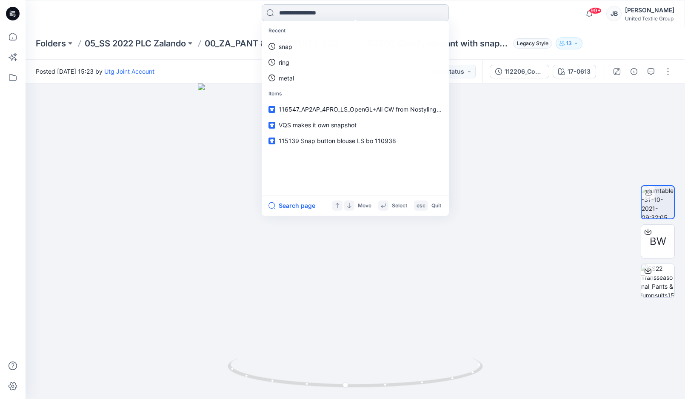
click at [305, 10] on input at bounding box center [355, 12] width 187 height 17
click at [282, 48] on p "snap" at bounding box center [286, 46] width 14 height 9
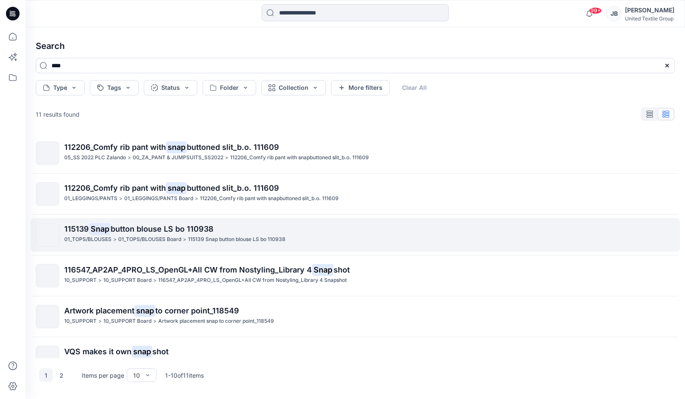
click at [141, 226] on span "button blouse LS bo 110938" at bounding box center [162, 228] width 103 height 9
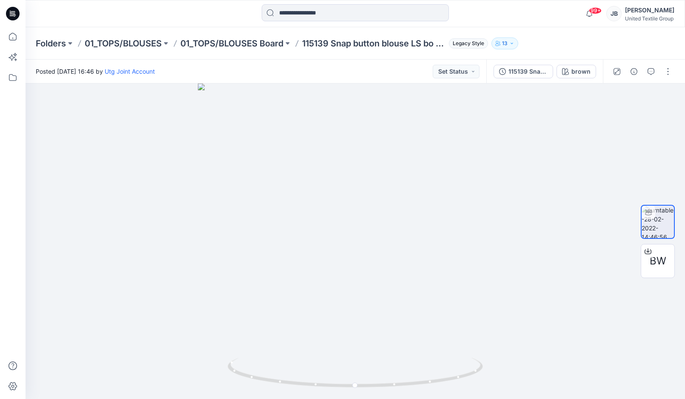
click at [12, 12] on icon at bounding box center [13, 14] width 14 height 14
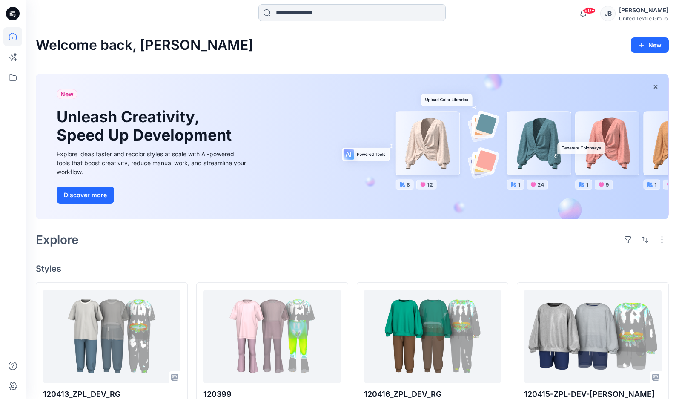
click at [290, 20] on input at bounding box center [351, 12] width 187 height 17
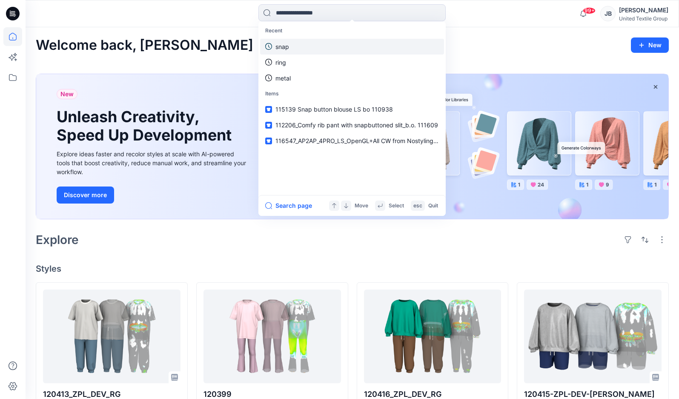
click at [283, 46] on p "snap" at bounding box center [282, 46] width 14 height 9
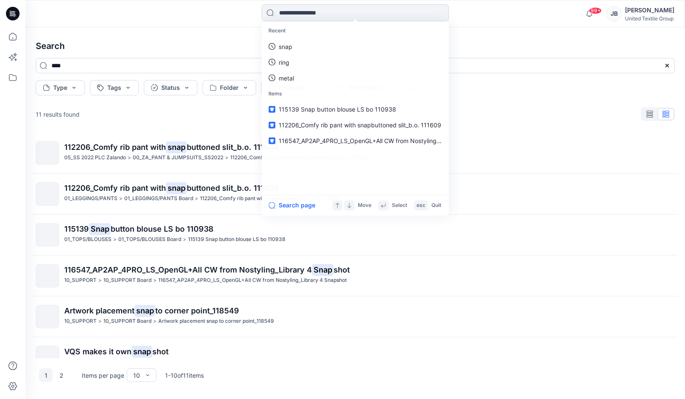
click at [308, 11] on input at bounding box center [355, 12] width 187 height 17
type input "****"
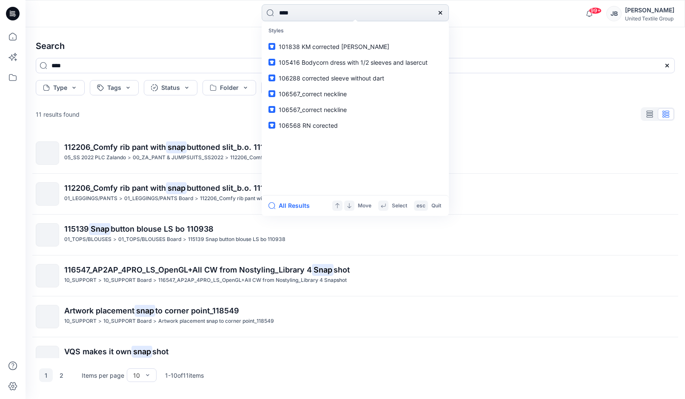
type input "****"
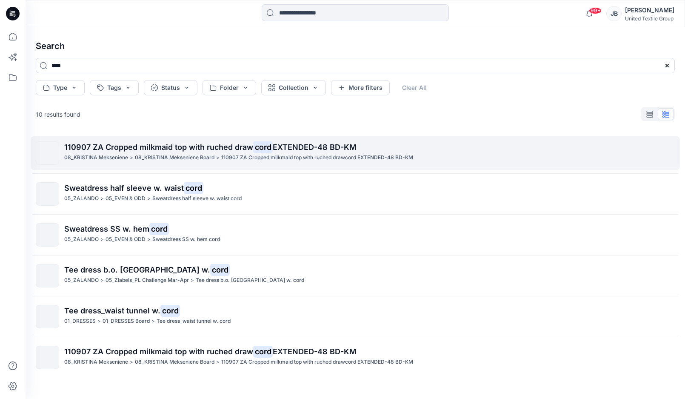
click at [157, 146] on span "110907 ZA Cropped milkmaid top with ruched draw" at bounding box center [158, 147] width 189 height 9
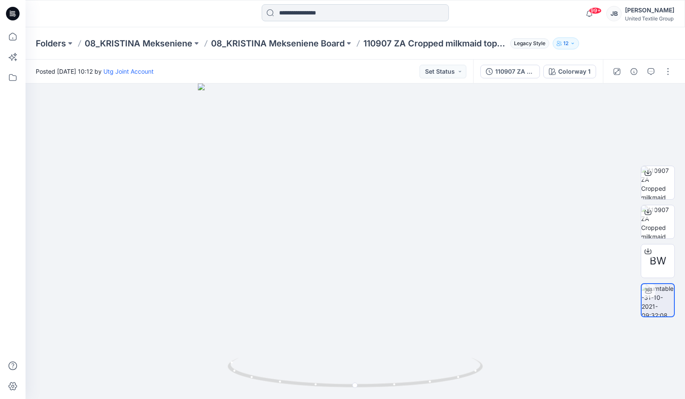
click at [312, 11] on input at bounding box center [355, 12] width 187 height 17
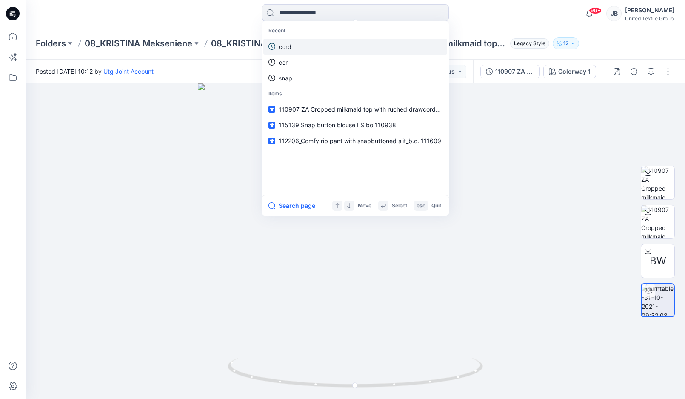
click at [295, 47] on link "cord" at bounding box center [355, 47] width 184 height 16
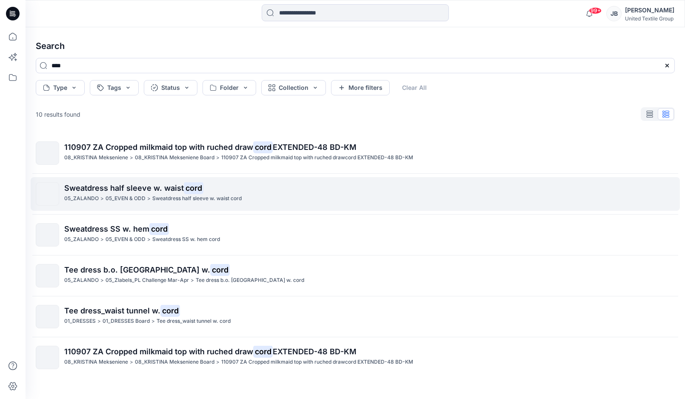
click at [105, 188] on span "Sweatdress half sleeve w. waist" at bounding box center [124, 187] width 120 height 9
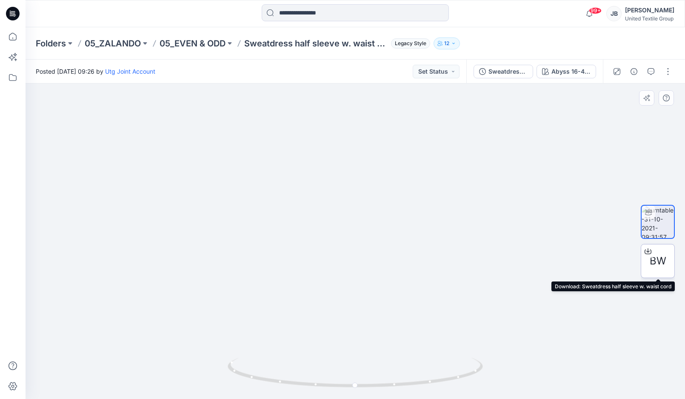
click at [649, 253] on icon at bounding box center [648, 251] width 7 height 7
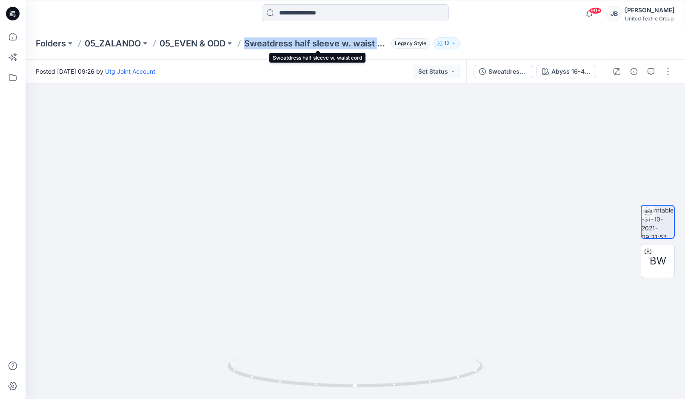
drag, startPoint x: 246, startPoint y: 43, endPoint x: 389, endPoint y: 45, distance: 143.0
click at [389, 45] on div "Folders 05_ZALANDO 05_EVEN & ODD Sweatdress half sleeve w. waist cord Legacy St…" at bounding box center [322, 43] width 573 height 12
copy p "Sweatdress half sleeve w. waist co"
click at [609, 227] on img at bounding box center [355, 112] width 830 height 573
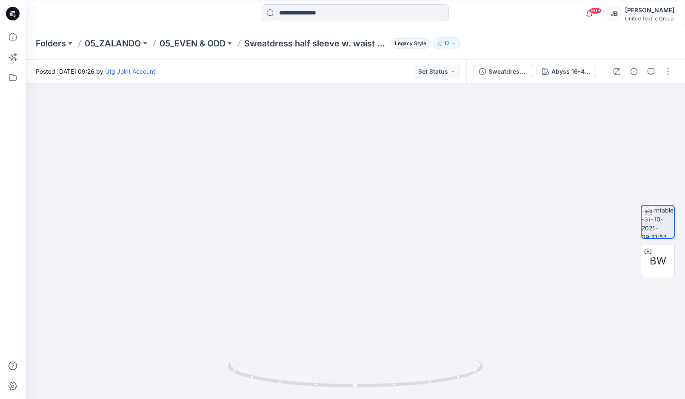
click at [11, 11] on icon at bounding box center [13, 14] width 14 height 14
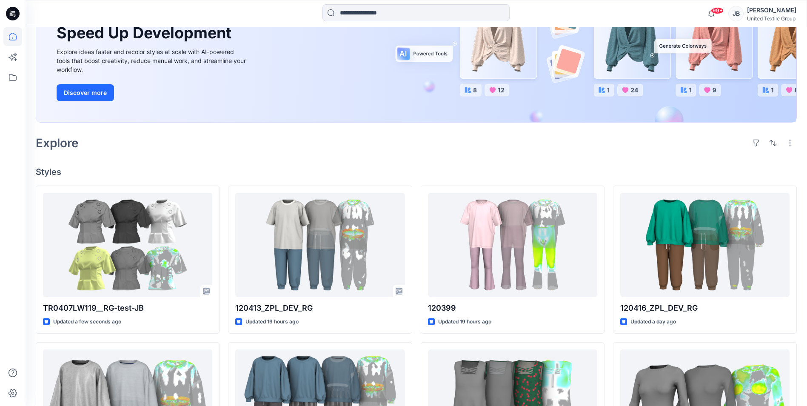
scroll to position [128, 0]
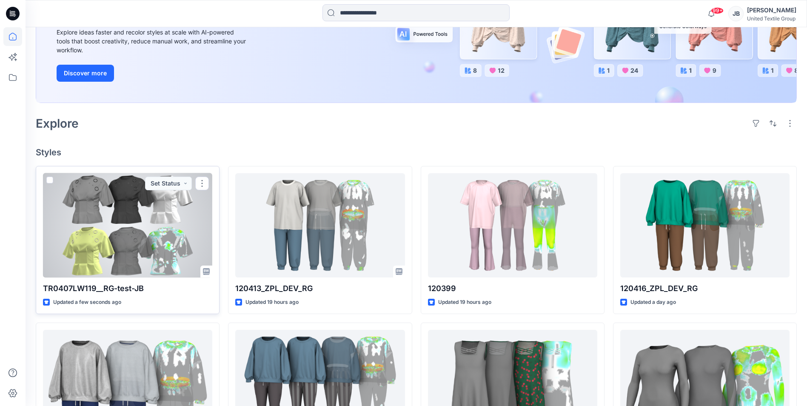
click at [168, 223] on div at bounding box center [127, 225] width 169 height 104
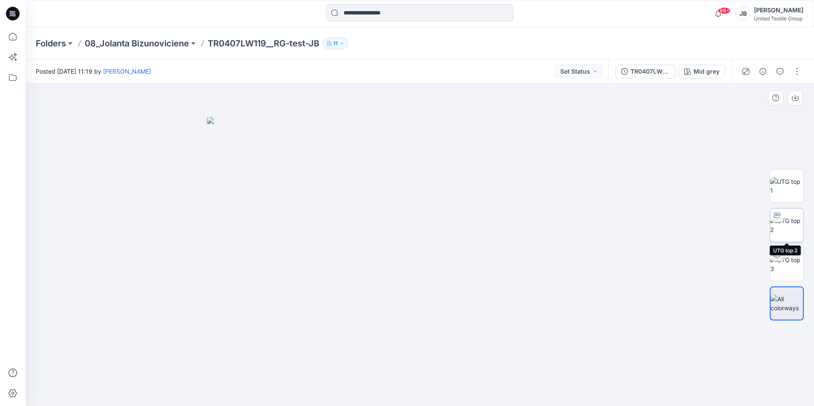
click at [789, 219] on img at bounding box center [786, 225] width 33 height 18
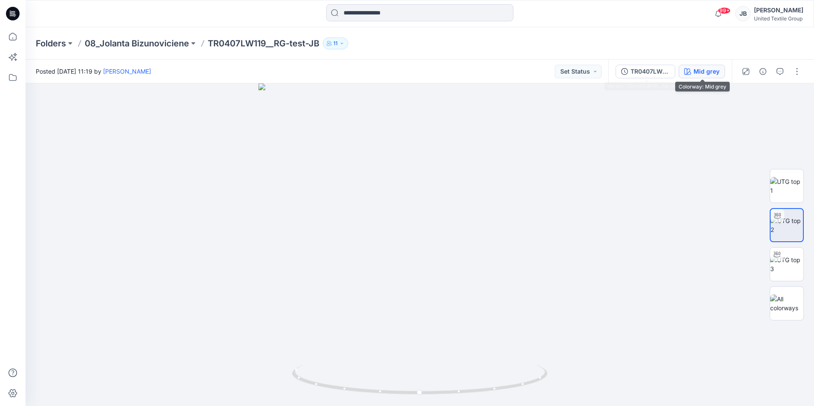
click at [702, 74] on div "Mid grey" at bounding box center [706, 71] width 26 height 9
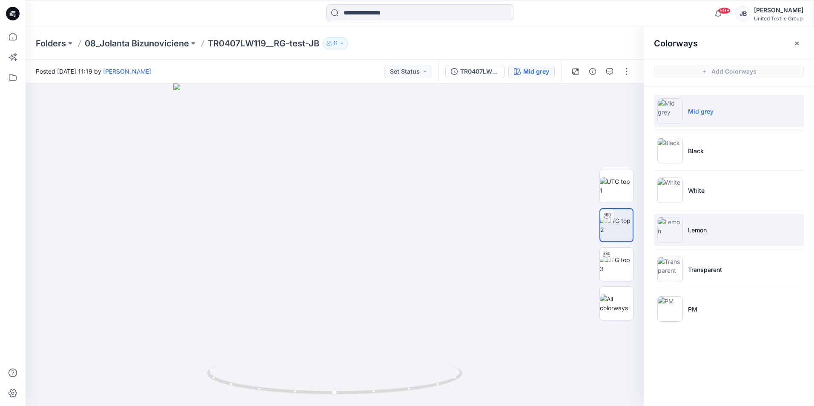
click at [674, 229] on img at bounding box center [670, 230] width 26 height 26
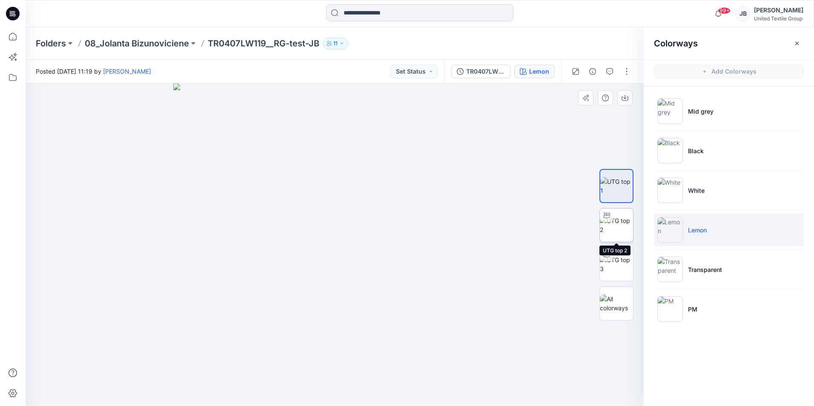
click at [619, 225] on img at bounding box center [616, 225] width 33 height 18
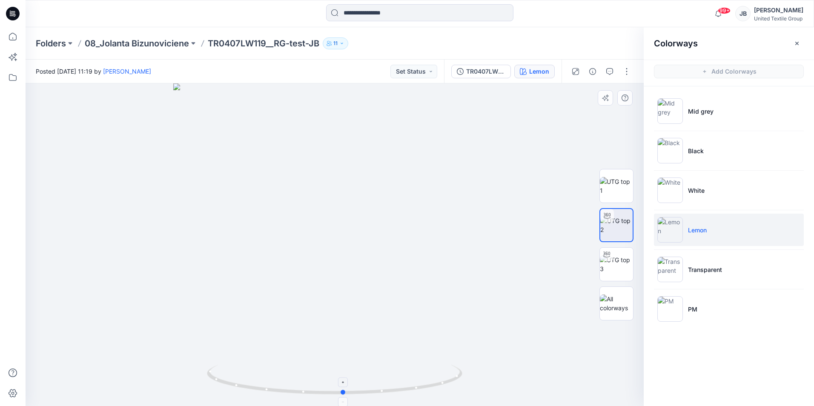
drag, startPoint x: 335, startPoint y: 398, endPoint x: 344, endPoint y: 384, distance: 16.6
click at [344, 384] on icon at bounding box center [335, 381] width 257 height 32
click at [669, 191] on img at bounding box center [670, 190] width 26 height 26
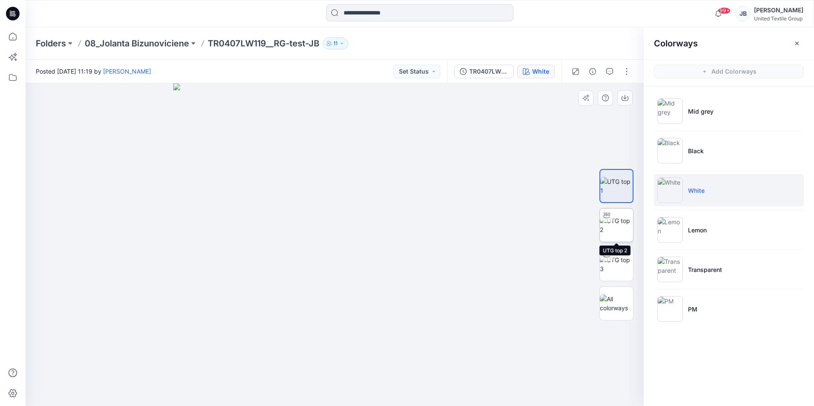
click at [614, 224] on img at bounding box center [616, 225] width 33 height 18
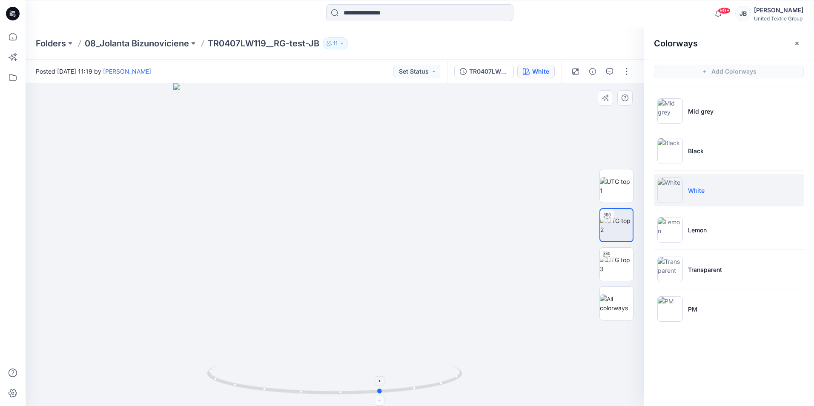
drag, startPoint x: 335, startPoint y: 394, endPoint x: 382, endPoint y: 385, distance: 47.8
click at [382, 385] on icon at bounding box center [335, 381] width 257 height 32
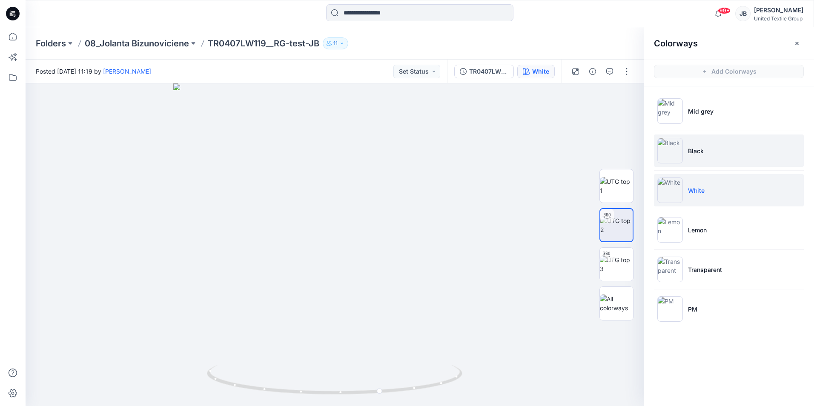
click at [664, 146] on img at bounding box center [670, 151] width 26 height 26
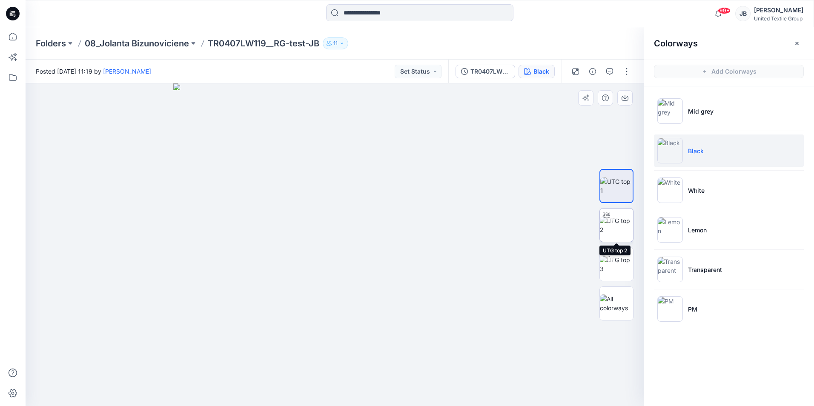
click at [613, 226] on img at bounding box center [616, 225] width 33 height 18
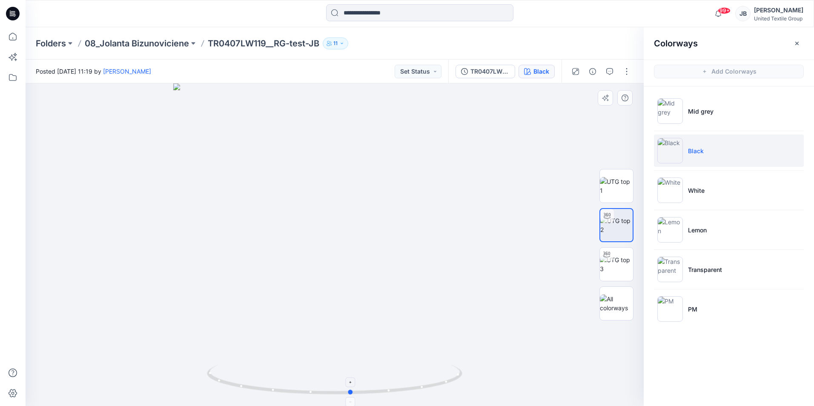
drag, startPoint x: 336, startPoint y: 391, endPoint x: 352, endPoint y: 387, distance: 17.2
click at [352, 387] on icon at bounding box center [335, 381] width 257 height 32
drag, startPoint x: 350, startPoint y: 394, endPoint x: 348, endPoint y: 376, distance: 18.0
click at [348, 376] on icon at bounding box center [335, 381] width 257 height 32
click at [669, 271] on img at bounding box center [670, 270] width 26 height 26
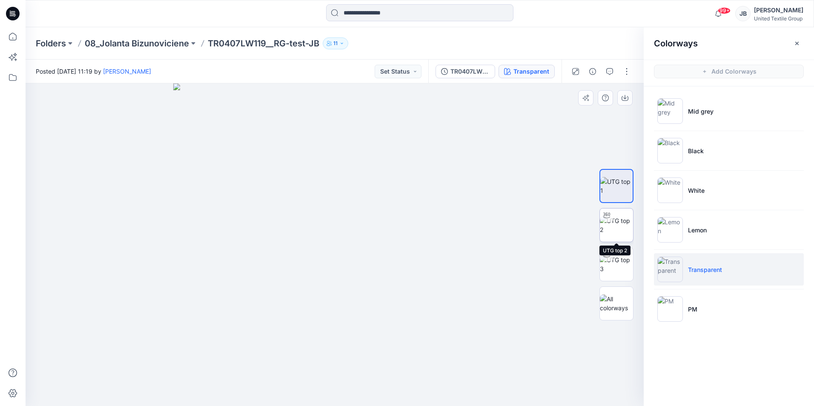
click at [617, 225] on img at bounding box center [616, 225] width 33 height 18
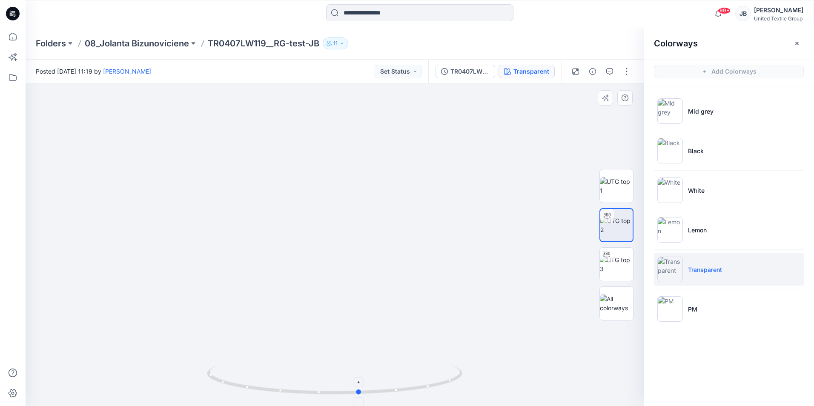
drag, startPoint x: 334, startPoint y: 394, endPoint x: 360, endPoint y: 390, distance: 25.5
click at [360, 390] on circle at bounding box center [359, 391] width 5 height 5
click at [796, 40] on icon "button" at bounding box center [796, 43] width 7 height 7
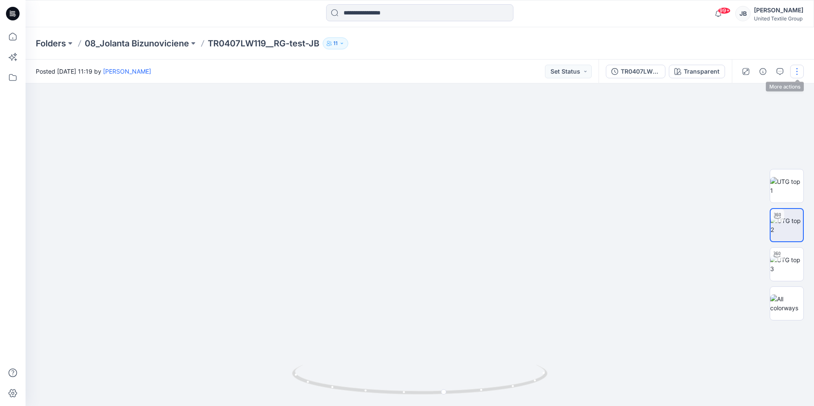
click at [797, 69] on button "button" at bounding box center [797, 72] width 14 height 14
click at [741, 114] on p "Edit" at bounding box center [742, 115] width 11 height 9
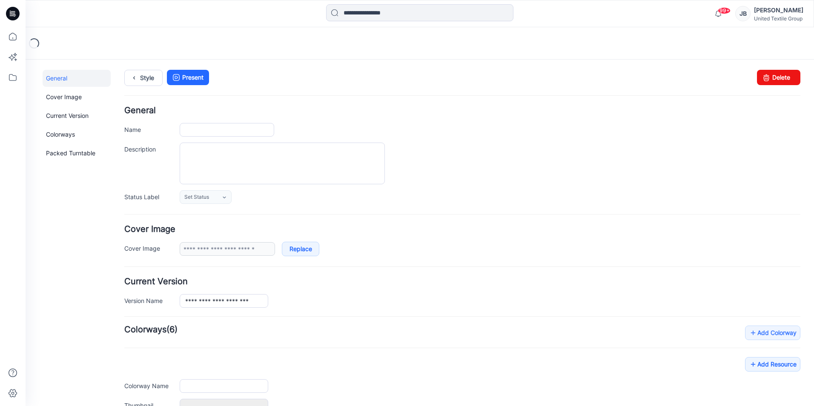
type input "**********"
type input "********"
type input "**********"
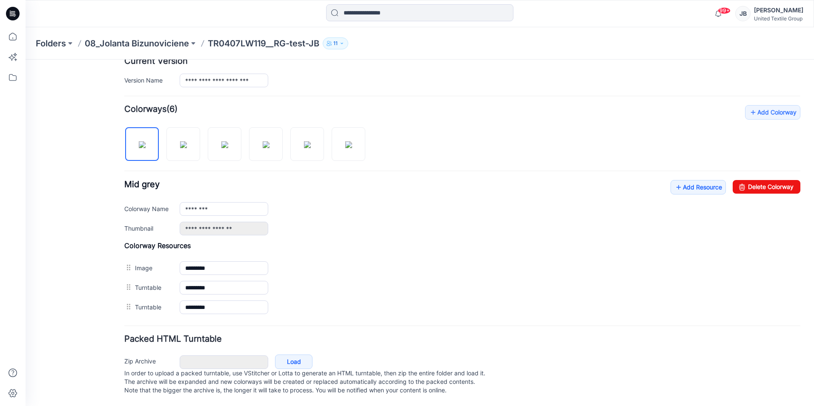
scroll to position [229, 0]
click at [674, 180] on icon at bounding box center [678, 187] width 9 height 14
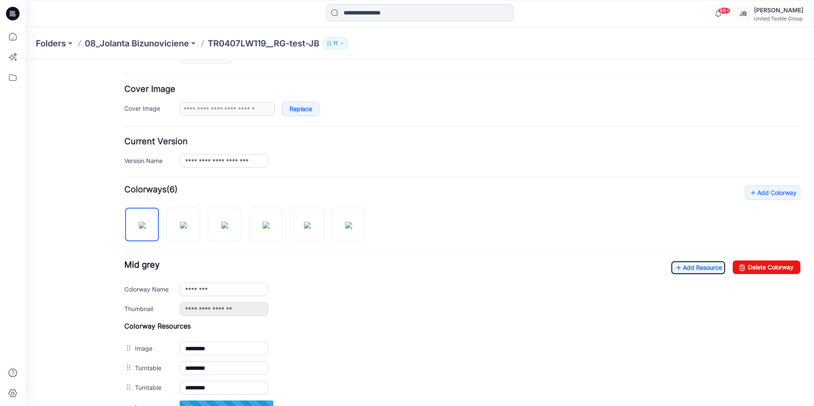
scroll to position [0, 0]
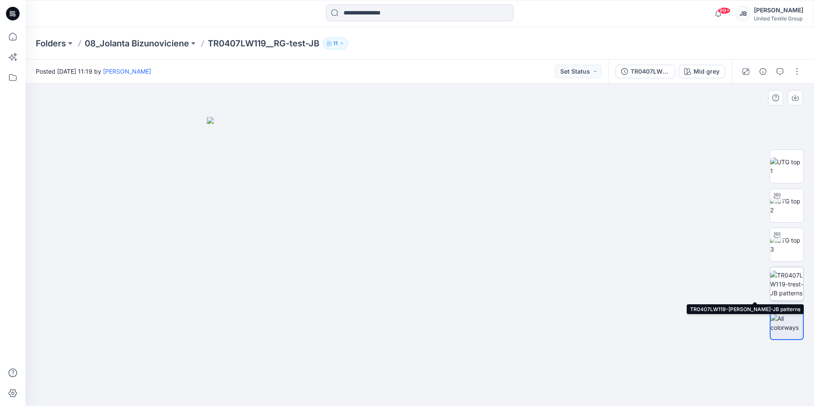
click at [785, 285] on img at bounding box center [786, 284] width 33 height 27
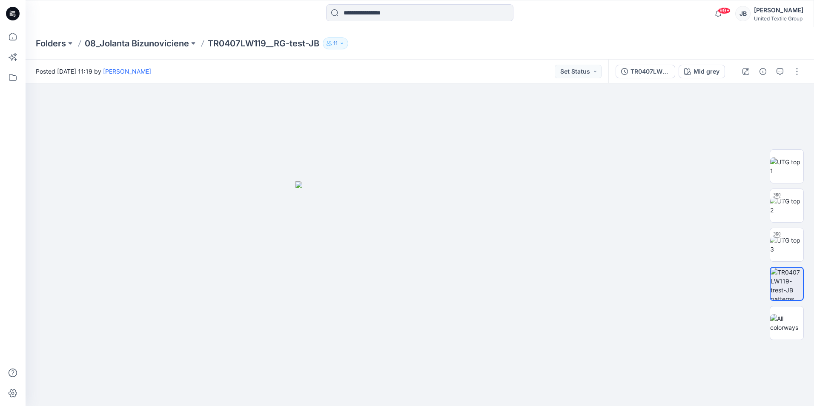
click at [12, 12] on icon at bounding box center [13, 14] width 14 height 14
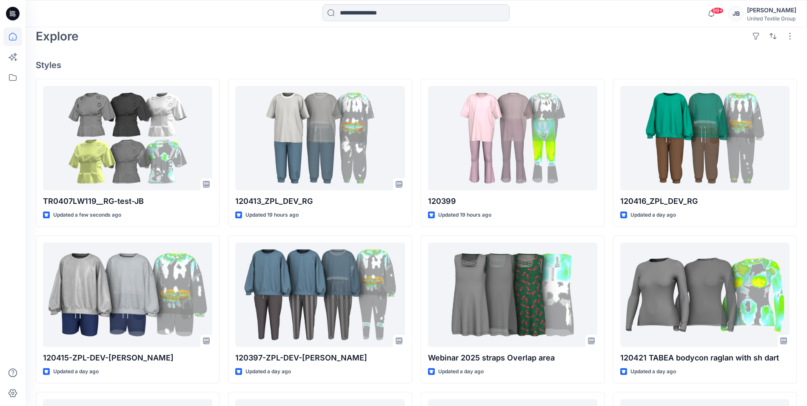
scroll to position [213, 0]
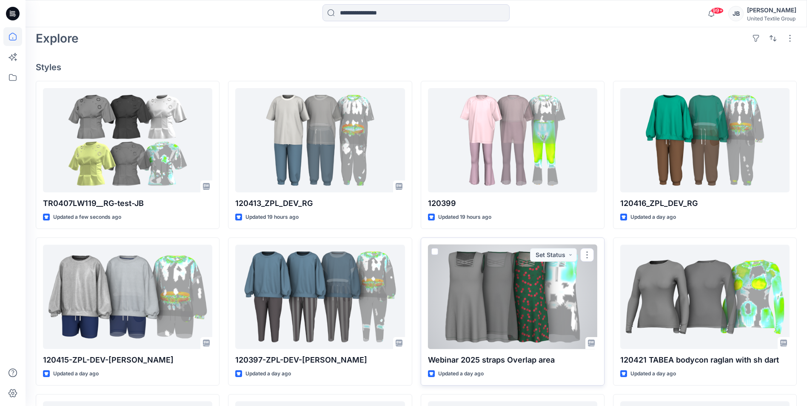
click at [494, 302] on div at bounding box center [512, 297] width 169 height 104
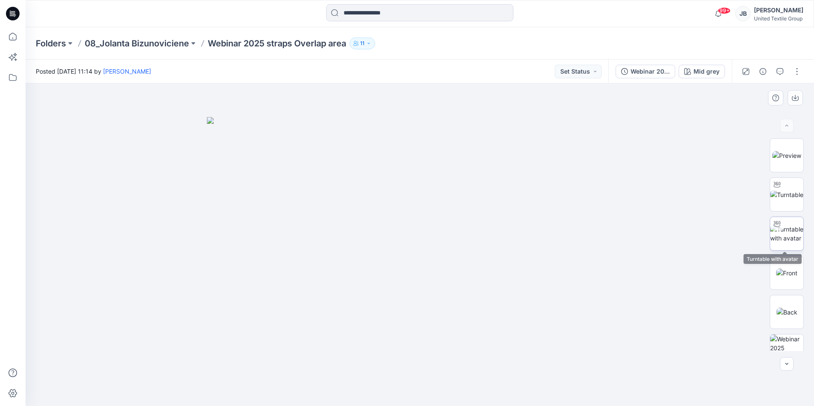
click at [781, 229] on img at bounding box center [786, 234] width 33 height 18
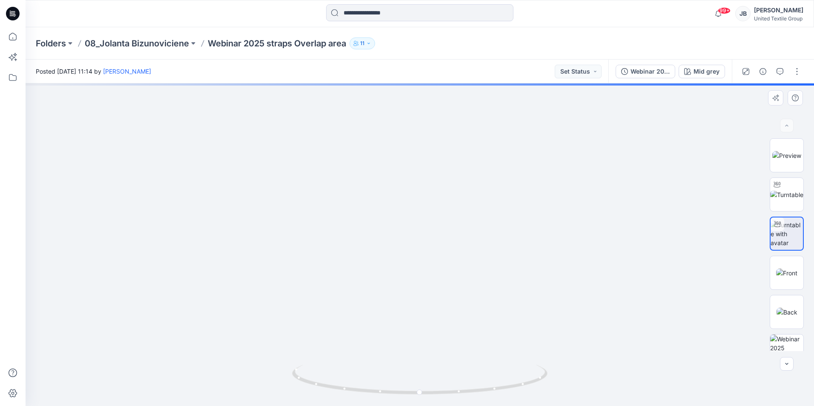
drag, startPoint x: 466, startPoint y: 177, endPoint x: 452, endPoint y: 253, distance: 78.0
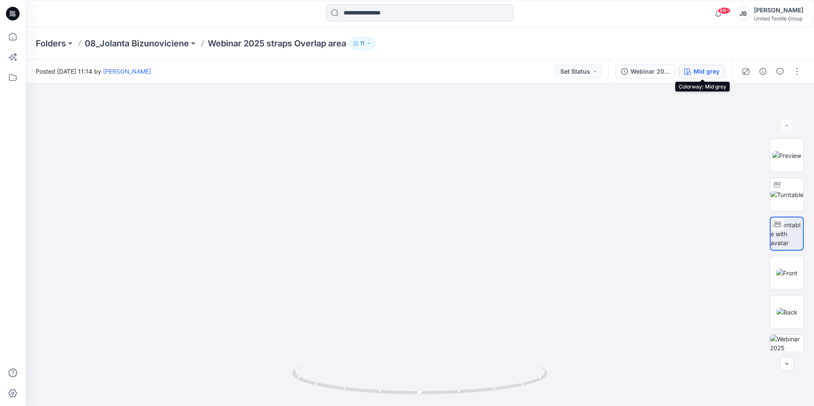
click at [695, 70] on div "Mid grey" at bounding box center [706, 71] width 26 height 9
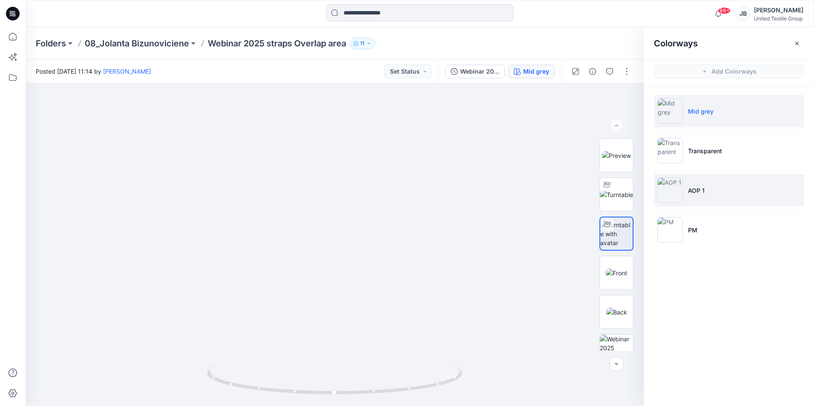
click at [670, 191] on img at bounding box center [670, 190] width 26 height 26
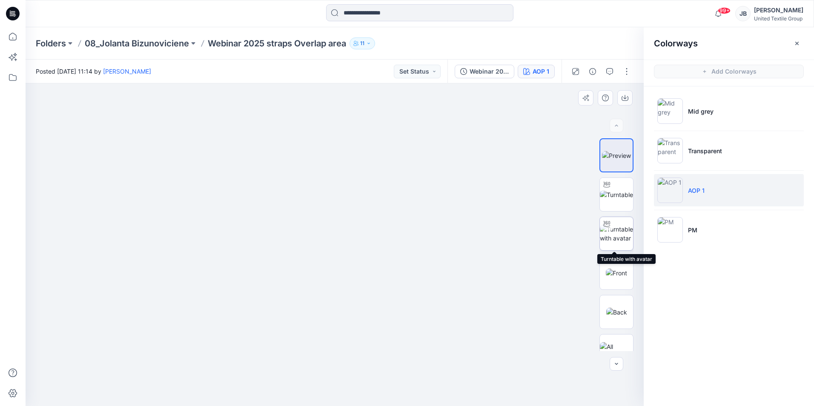
click at [613, 231] on img at bounding box center [616, 234] width 33 height 18
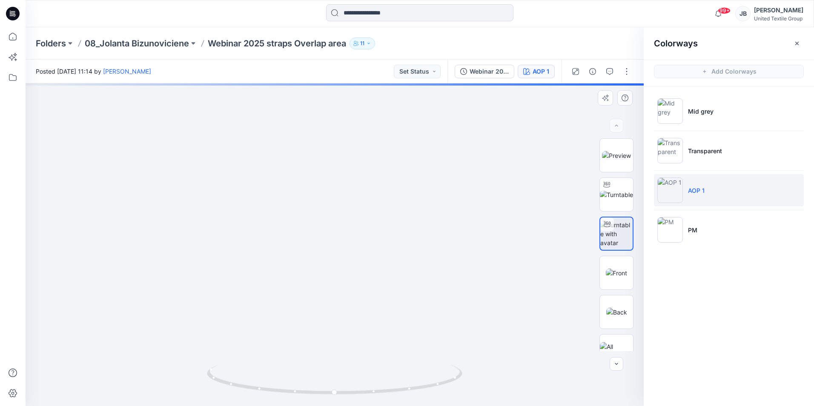
drag, startPoint x: 384, startPoint y: 190, endPoint x: 365, endPoint y: 320, distance: 131.3
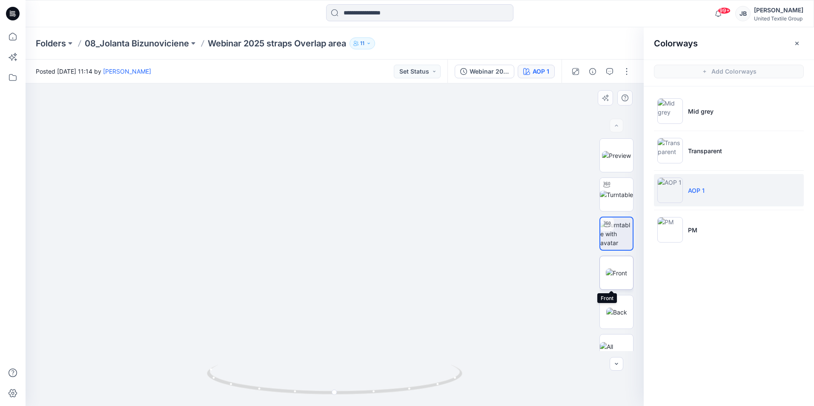
click at [611, 271] on img at bounding box center [616, 273] width 21 height 9
drag, startPoint x: 417, startPoint y: 242, endPoint x: 443, endPoint y: 319, distance: 81.6
click at [613, 195] on img at bounding box center [616, 194] width 33 height 9
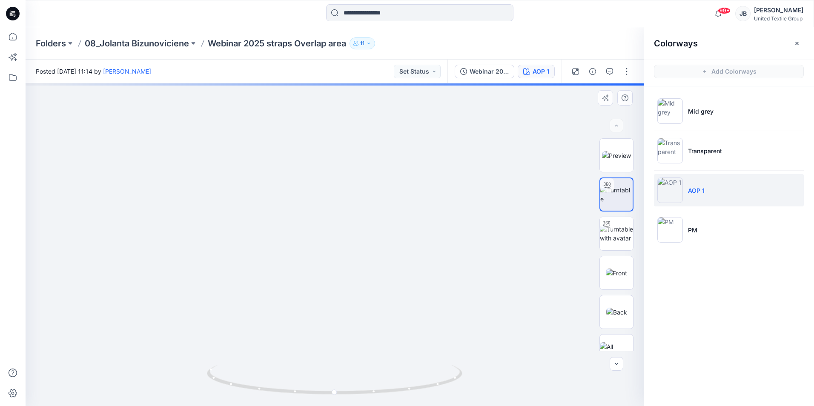
drag, startPoint x: 444, startPoint y: 176, endPoint x: 454, endPoint y: 315, distance: 139.5
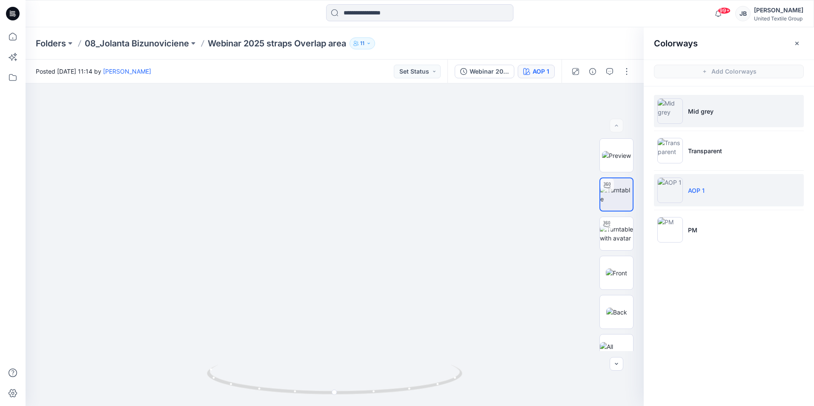
click at [664, 104] on img at bounding box center [670, 111] width 26 height 26
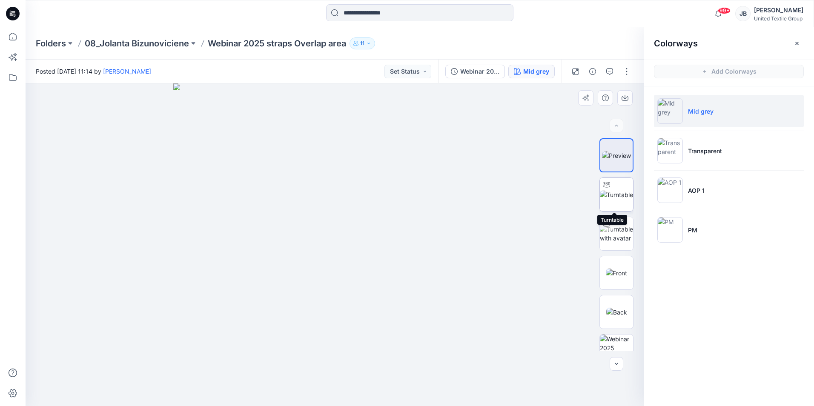
click at [620, 191] on img at bounding box center [616, 194] width 33 height 9
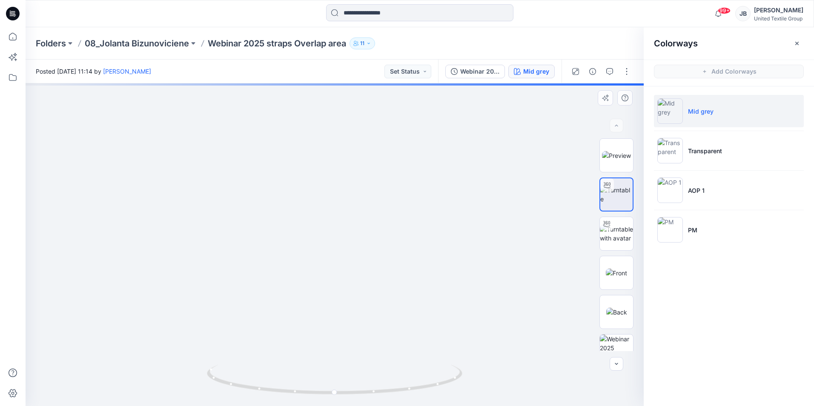
drag, startPoint x: 440, startPoint y: 197, endPoint x: 429, endPoint y: 331, distance: 134.9
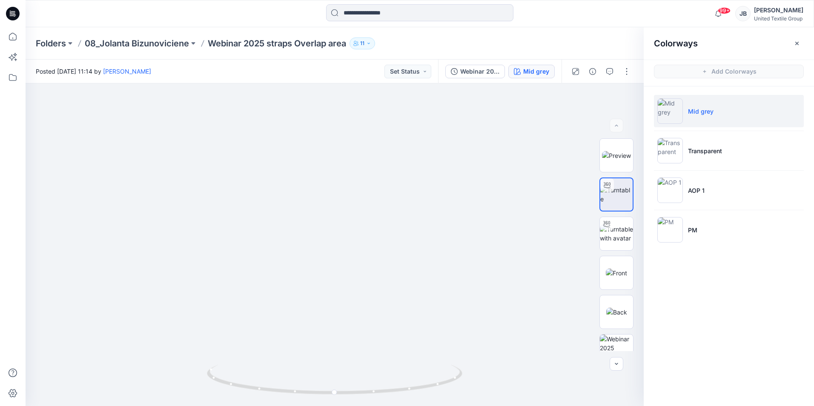
click at [12, 11] on icon at bounding box center [13, 11] width 4 height 0
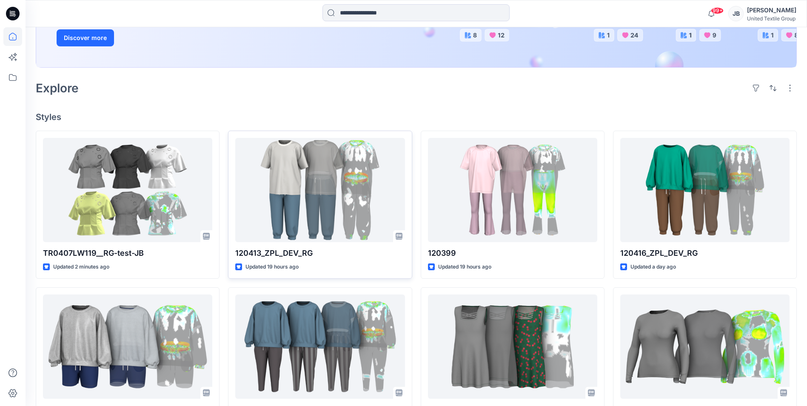
scroll to position [170, 0]
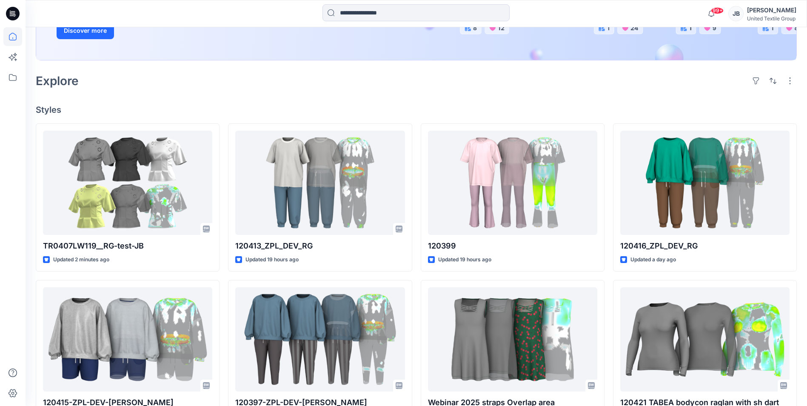
click at [355, 94] on div "Welcome back, [PERSON_NAME] New New Unleash Creativity, Speed Up Development Ex…" at bounding box center [417, 241] width 782 height 769
click at [385, 14] on input at bounding box center [416, 12] width 187 height 17
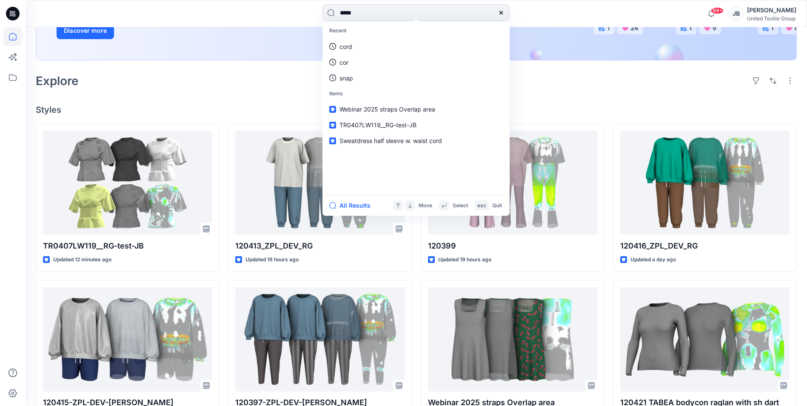
type input "******"
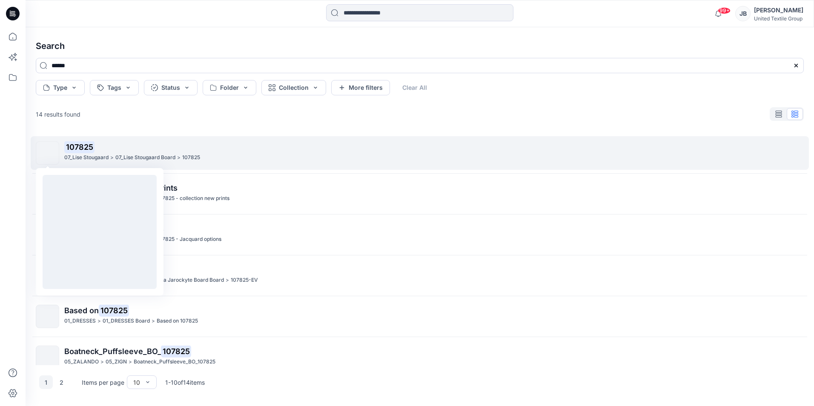
click at [48, 153] on img at bounding box center [48, 153] width 0 height 0
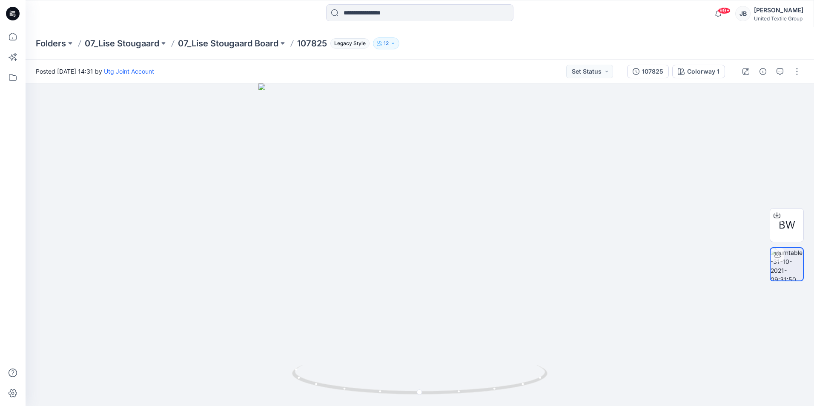
click at [308, 43] on p "107825" at bounding box center [312, 43] width 30 height 12
drag, startPoint x: 308, startPoint y: 43, endPoint x: 297, endPoint y: 50, distance: 12.8
click at [298, 54] on div "Folders 07_Lise Stougaard 07_Lise Stougaard Board 107825 Legacy Style 12" at bounding box center [420, 43] width 788 height 32
drag, startPoint x: 297, startPoint y: 45, endPoint x: 327, endPoint y: 41, distance: 30.5
click at [327, 41] on div "Folders 07_Lise Stougaard 07_Lise Stougaard Board 107825 Legacy Style 12" at bounding box center [386, 43] width 701 height 12
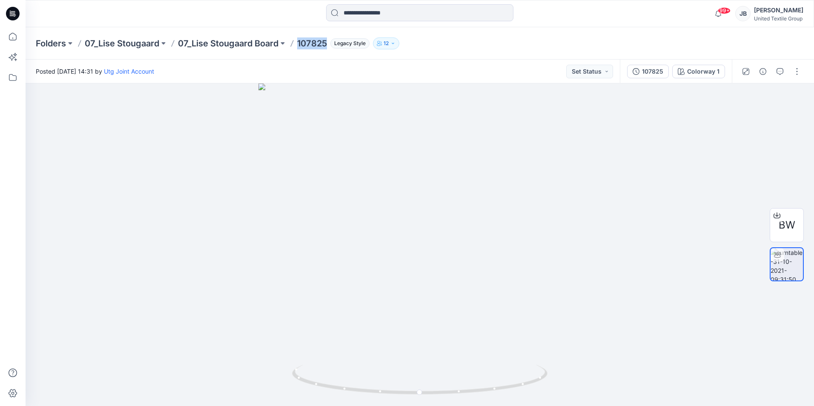
copy p "107825"
click at [355, 15] on input at bounding box center [419, 12] width 187 height 17
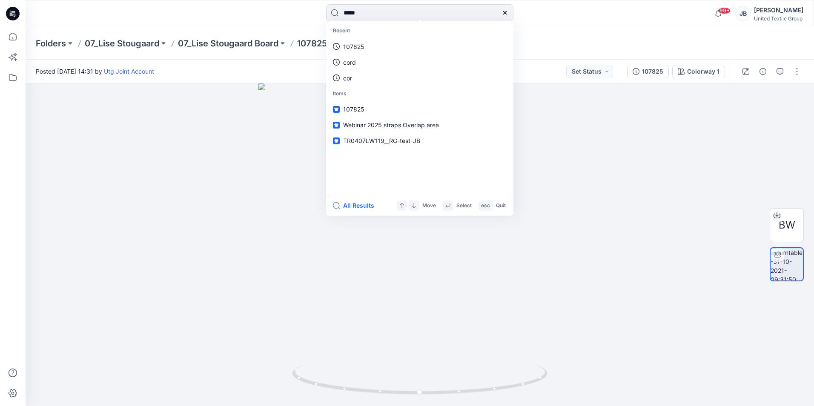
type input "******"
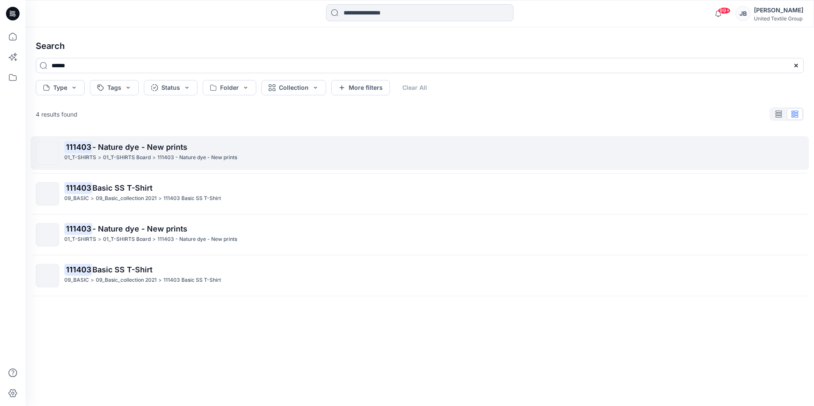
click at [118, 146] on span "- Nature dye - New prints" at bounding box center [139, 147] width 95 height 9
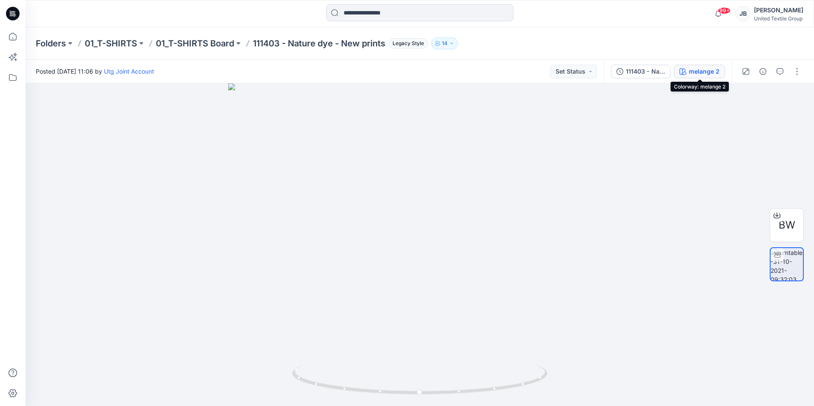
click at [695, 71] on div "melange 2" at bounding box center [704, 71] width 31 height 9
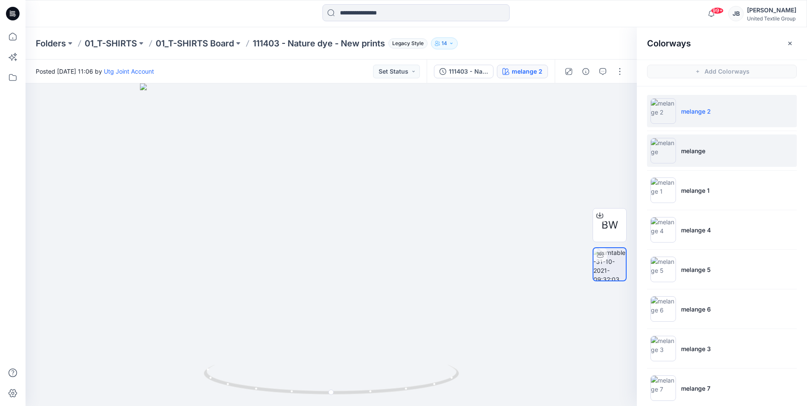
click at [664, 155] on img at bounding box center [664, 151] width 26 height 26
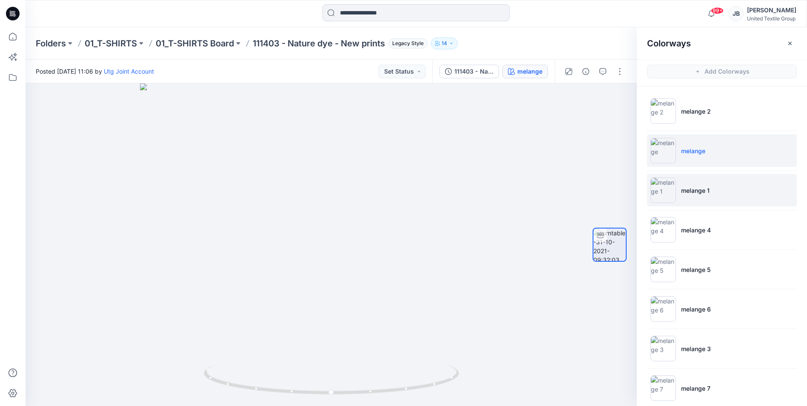
click at [659, 194] on img at bounding box center [664, 190] width 26 height 26
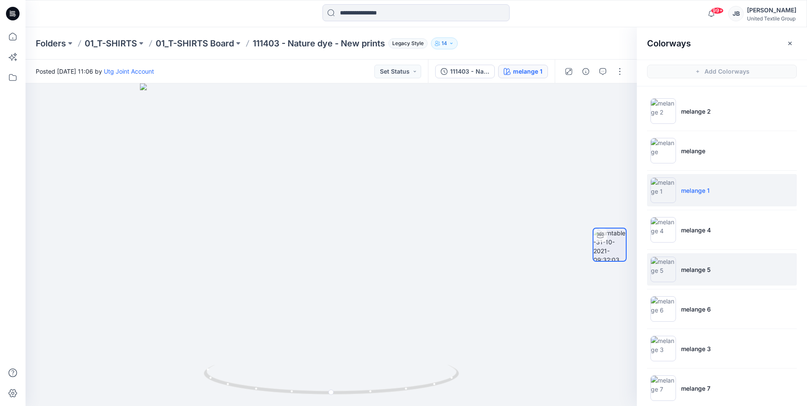
click at [661, 274] on img at bounding box center [664, 270] width 26 height 26
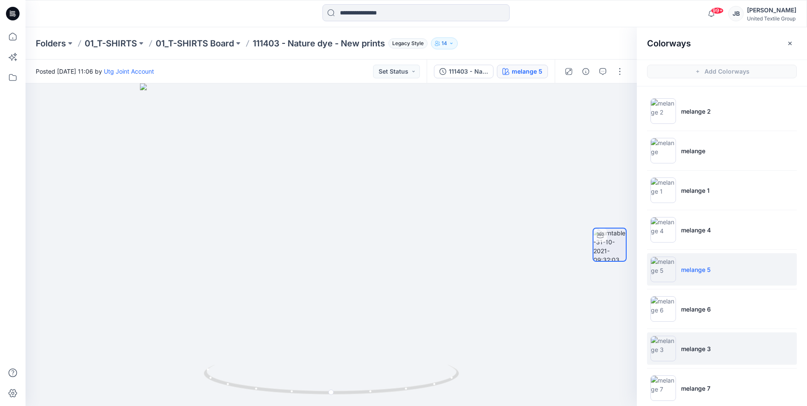
click at [662, 349] on img at bounding box center [664, 349] width 26 height 26
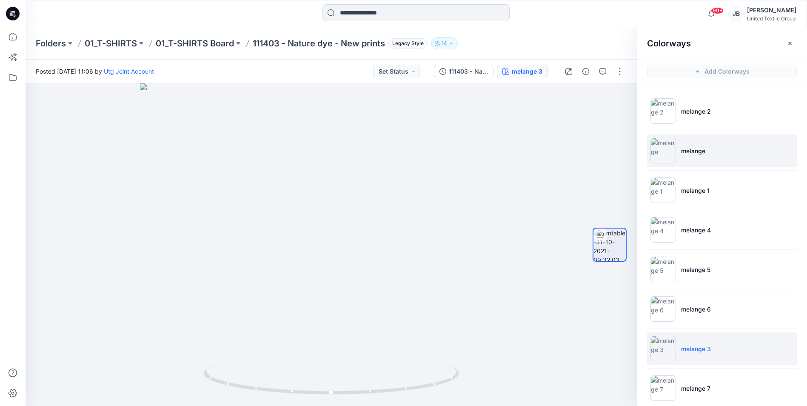
click at [661, 148] on img at bounding box center [664, 151] width 26 height 26
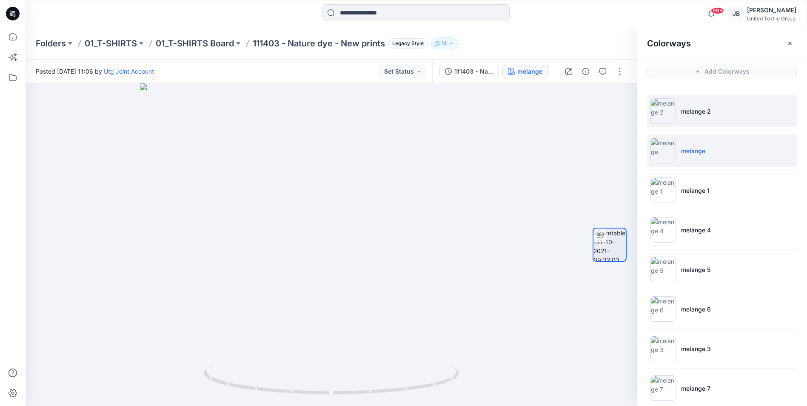
click at [663, 111] on img at bounding box center [664, 111] width 26 height 26
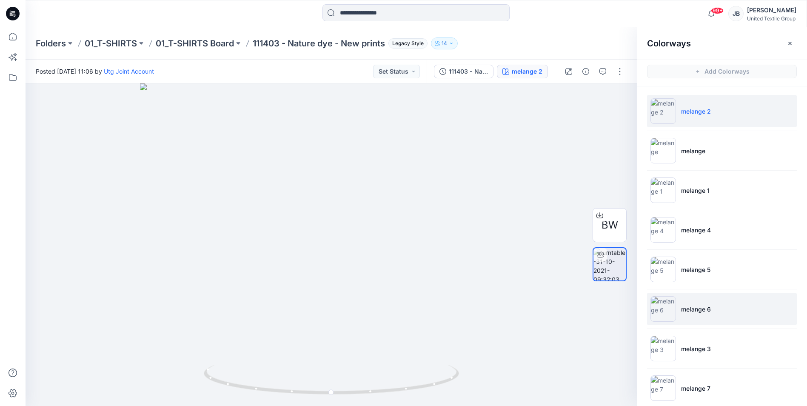
click at [664, 306] on img at bounding box center [664, 309] width 26 height 26
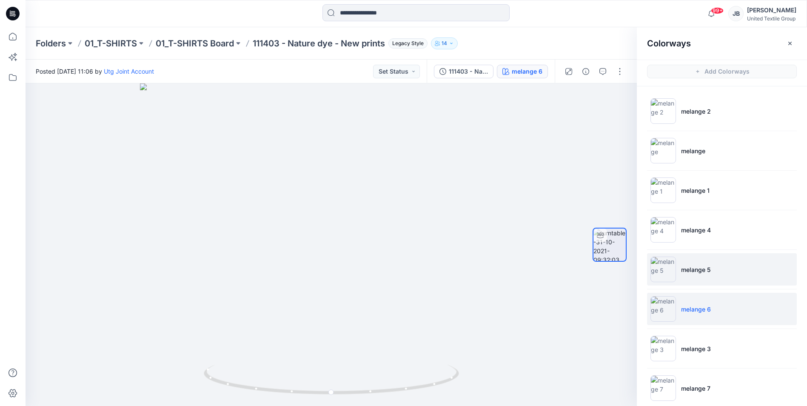
click at [661, 271] on img at bounding box center [664, 270] width 26 height 26
click at [312, 102] on div at bounding box center [332, 244] width 612 height 323
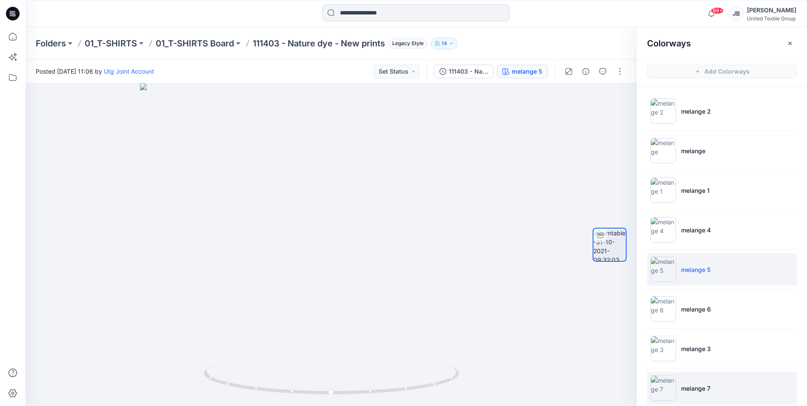
click at [660, 384] on img at bounding box center [664, 388] width 26 height 26
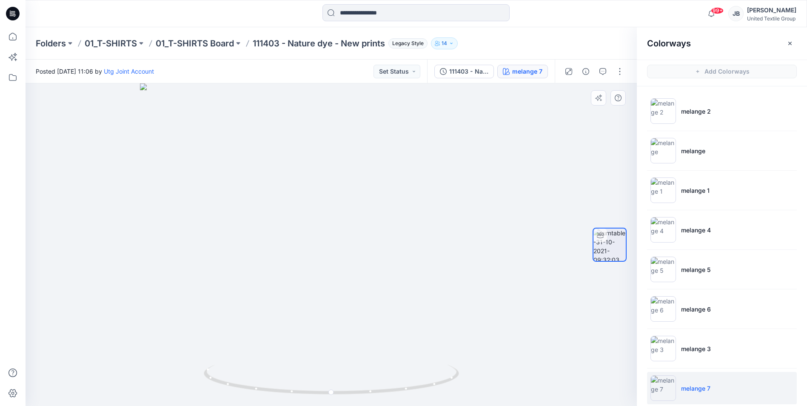
click at [561, 176] on div at bounding box center [332, 244] width 612 height 323
click at [356, 15] on input at bounding box center [416, 12] width 187 height 17
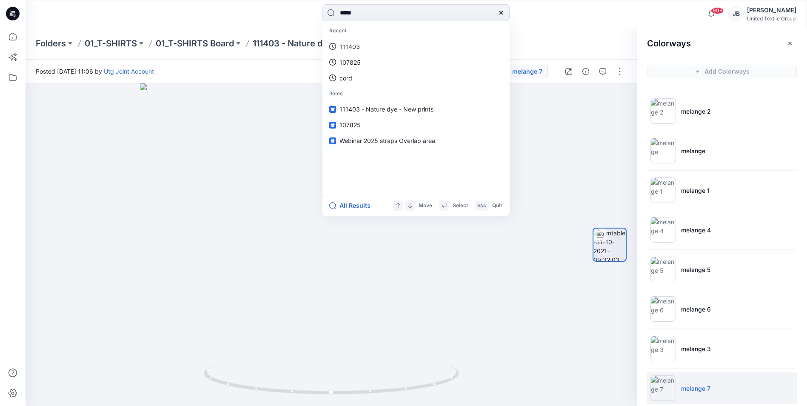
type input "******"
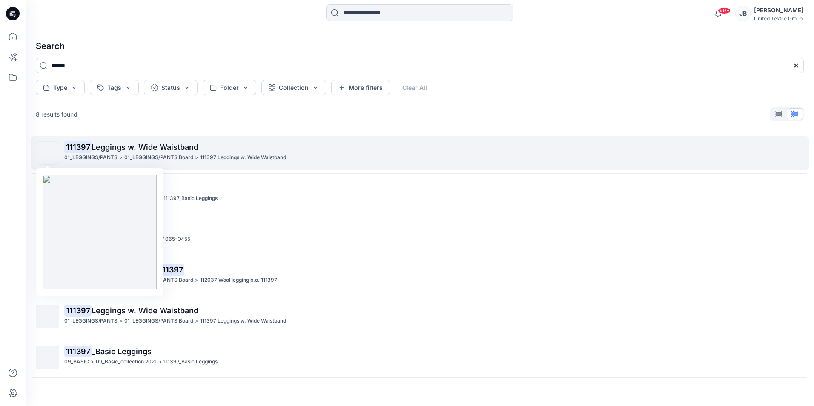
click at [48, 153] on img at bounding box center [48, 153] width 0 height 0
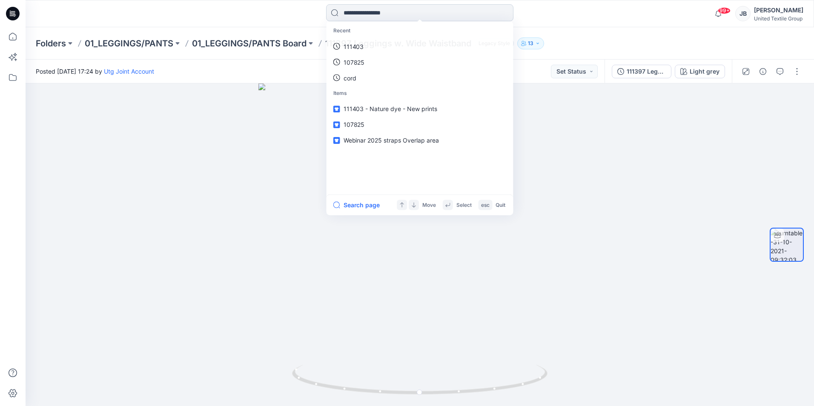
click at [347, 14] on input at bounding box center [419, 12] width 187 height 17
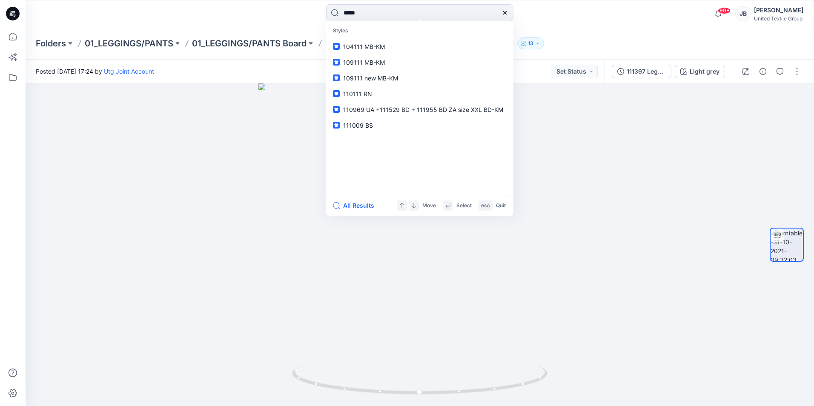
type input "******"
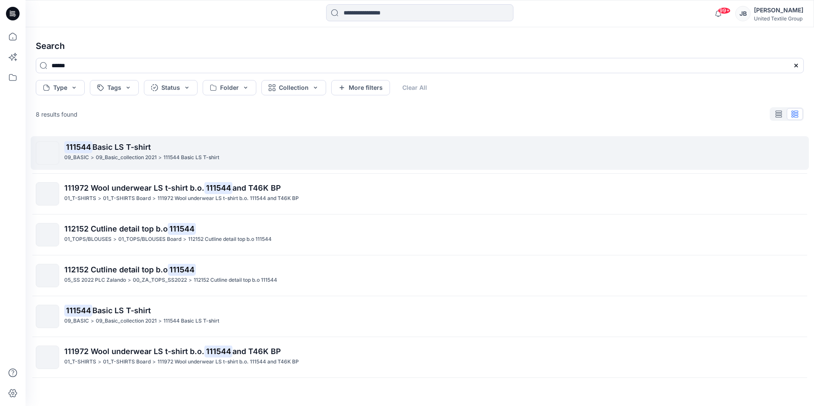
click at [120, 146] on span "Basic LS T-shirt" at bounding box center [121, 147] width 58 height 9
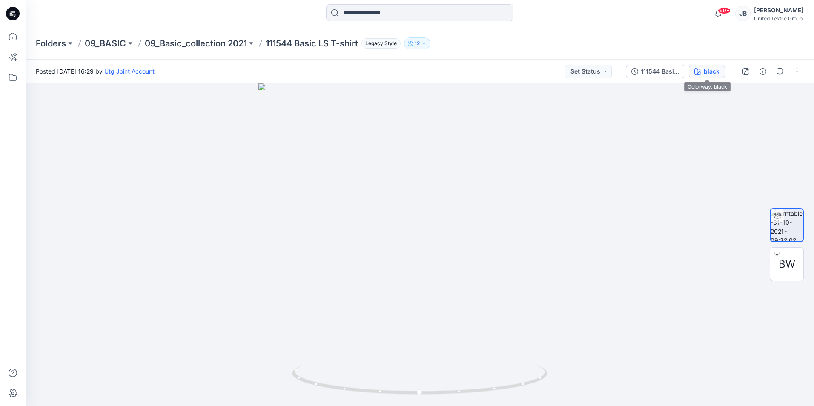
click at [715, 75] on div "black" at bounding box center [711, 71] width 16 height 9
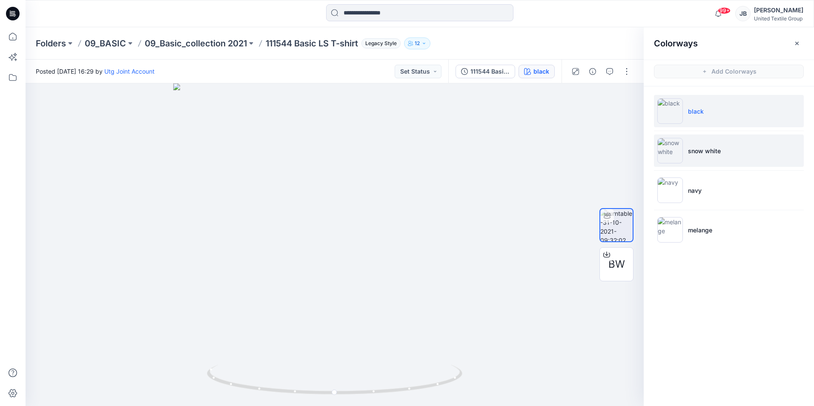
click at [663, 151] on img at bounding box center [670, 151] width 26 height 26
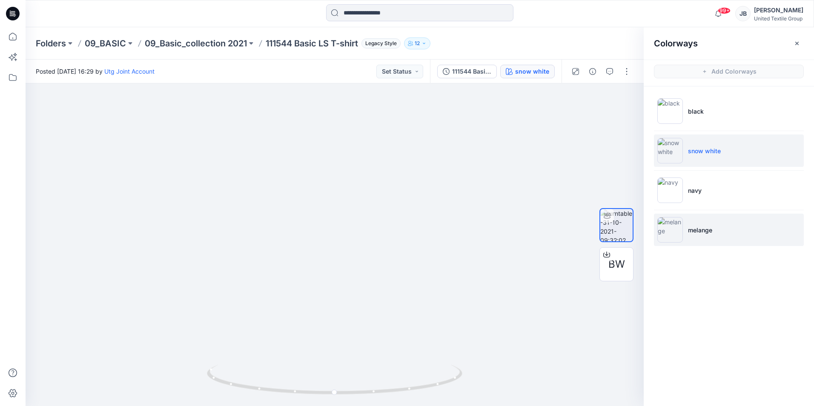
click at [666, 230] on img at bounding box center [670, 230] width 26 height 26
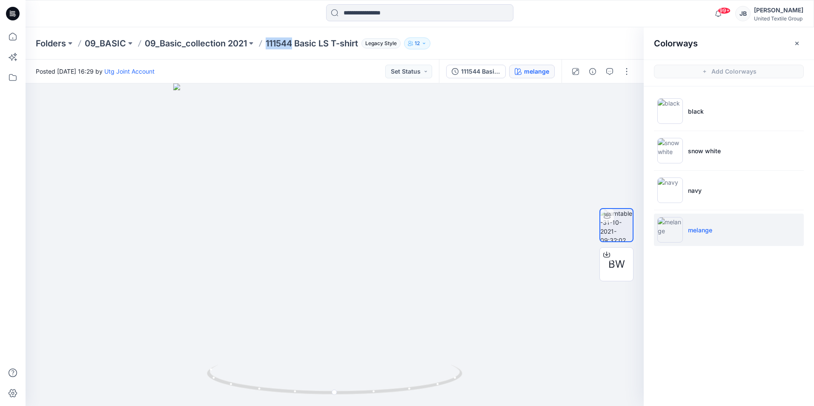
drag, startPoint x: 294, startPoint y: 42, endPoint x: 268, endPoint y: 46, distance: 26.0
click at [268, 46] on p "111544 Basic LS T-shirt" at bounding box center [312, 43] width 92 height 12
copy p "111544"
click at [366, 11] on input at bounding box center [419, 12] width 187 height 17
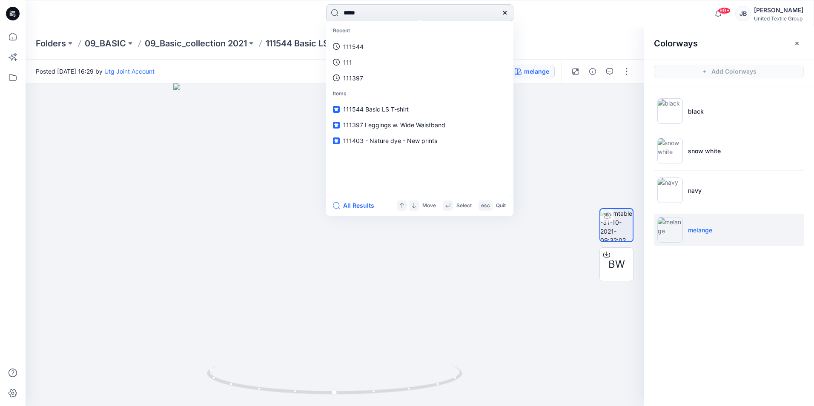
type input "******"
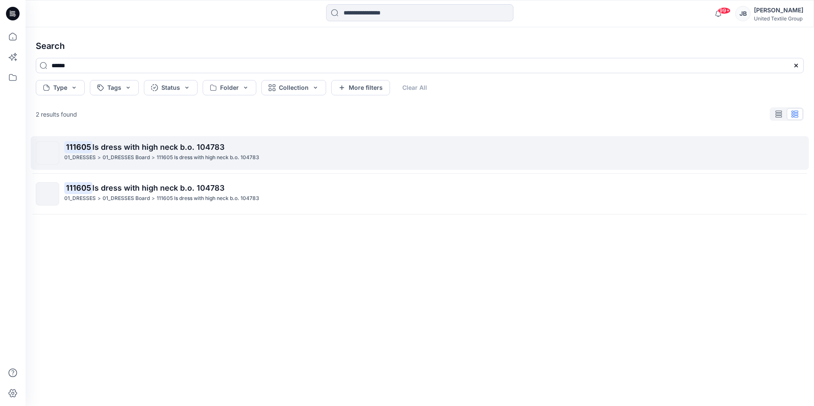
click at [106, 142] on p "111605 ls dress with high neck b.o. 104783" at bounding box center [433, 147] width 739 height 12
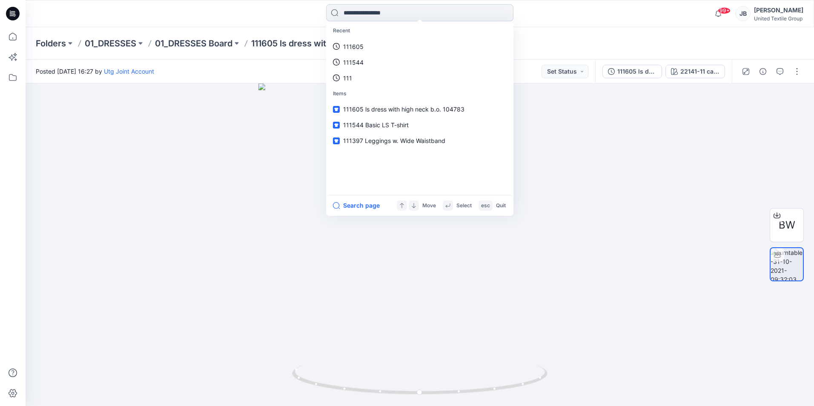
click at [350, 9] on input at bounding box center [419, 12] width 187 height 17
click at [266, 55] on div "Folders 01_DRESSES 01_DRESSES Board 111605 ls dress with high neck b.o. 104783 …" at bounding box center [420, 43] width 788 height 32
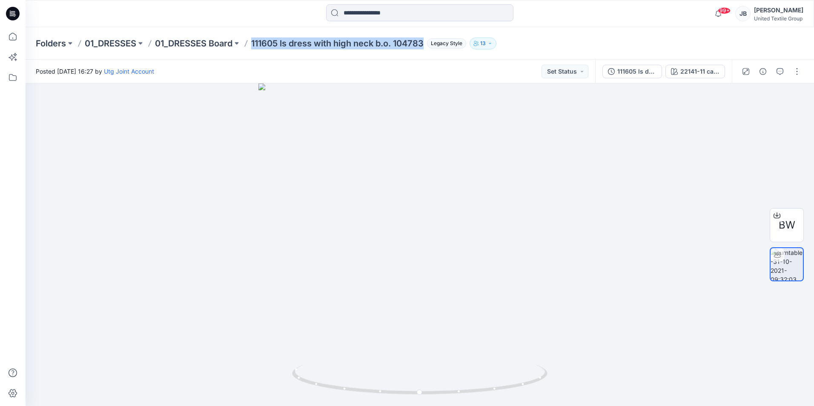
drag, startPoint x: 254, startPoint y: 45, endPoint x: 430, endPoint y: 52, distance: 175.9
click at [430, 52] on div "Folders 01_DRESSES 01_DRESSES Board 111605 ls dress with high neck b.o. 104783 …" at bounding box center [420, 43] width 788 height 32
copy p "111605 ls dress with high neck b.o. 104783"
